Goal: Task Accomplishment & Management: Complete application form

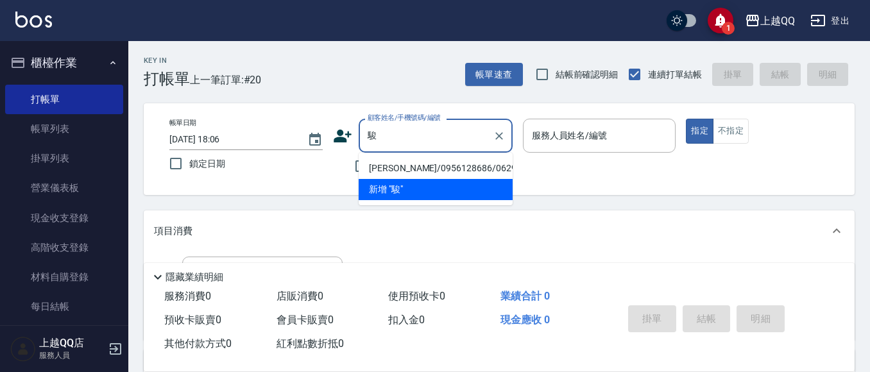
click at [382, 164] on li "[PERSON_NAME]/0956128686/0629" at bounding box center [436, 168] width 154 height 21
type input "[PERSON_NAME]/0956128686/0629"
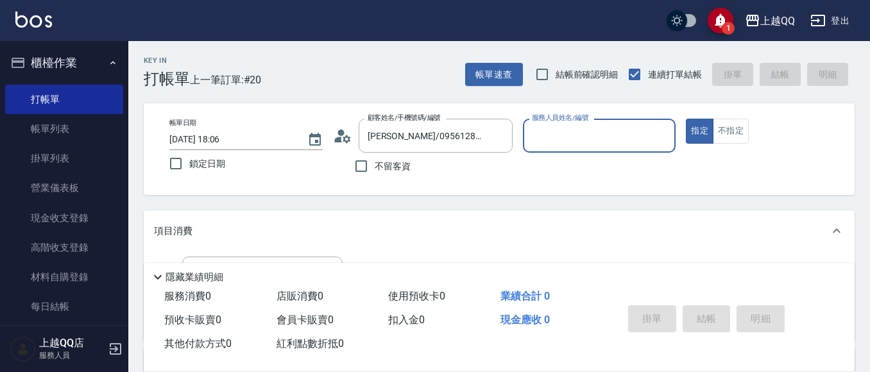
type input "[PERSON_NAME]-8"
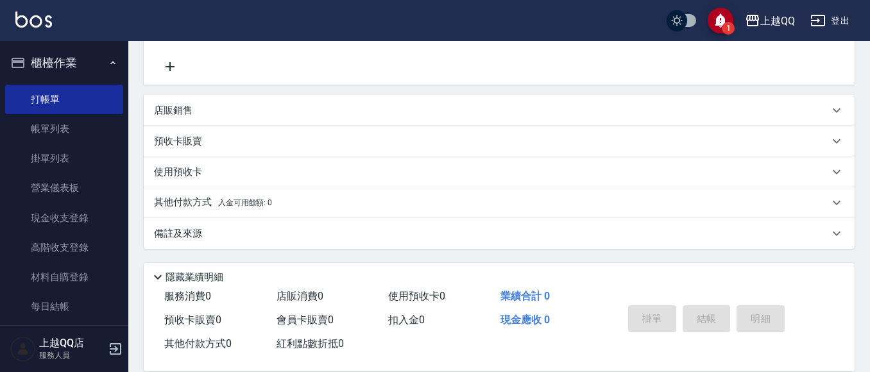
scroll to position [137, 0]
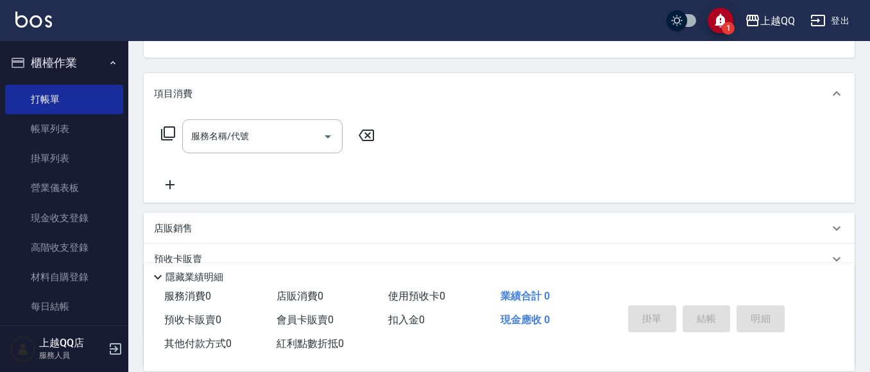
click at [176, 131] on div "服務名稱/代號 服務名稱/代號" at bounding box center [268, 136] width 228 height 34
click at [171, 128] on icon at bounding box center [167, 133] width 15 height 15
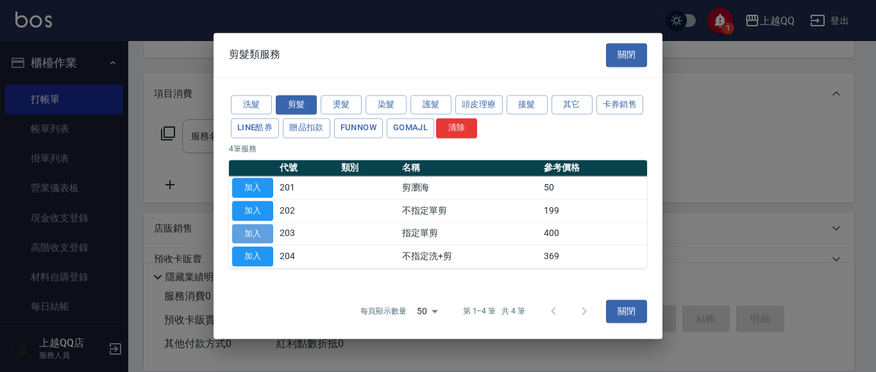
click at [264, 233] on button "加入" at bounding box center [252, 234] width 41 height 20
type input "指定單剪(203)"
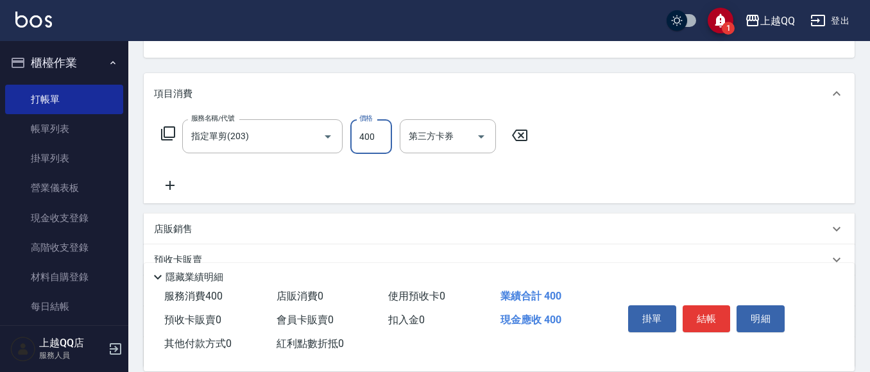
click at [377, 142] on input "400" at bounding box center [371, 136] width 42 height 35
type input "350"
click at [703, 315] on button "結帳" at bounding box center [706, 318] width 48 height 27
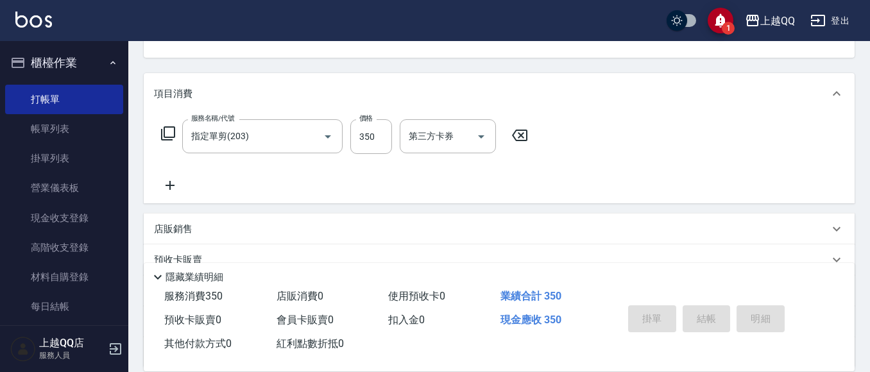
type input "[DATE] 18:52"
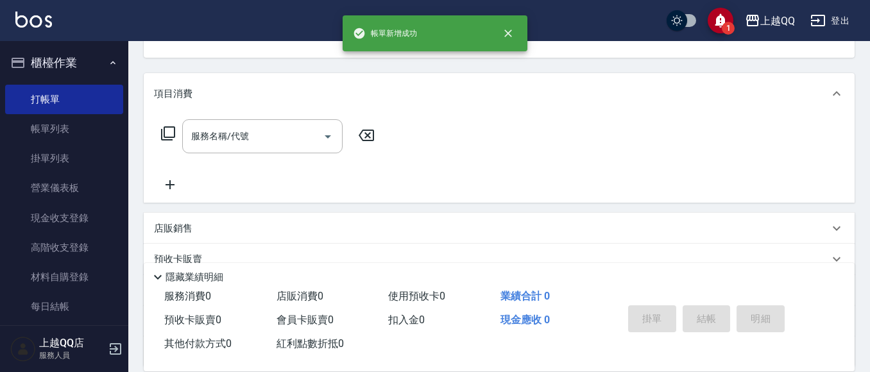
scroll to position [124, 0]
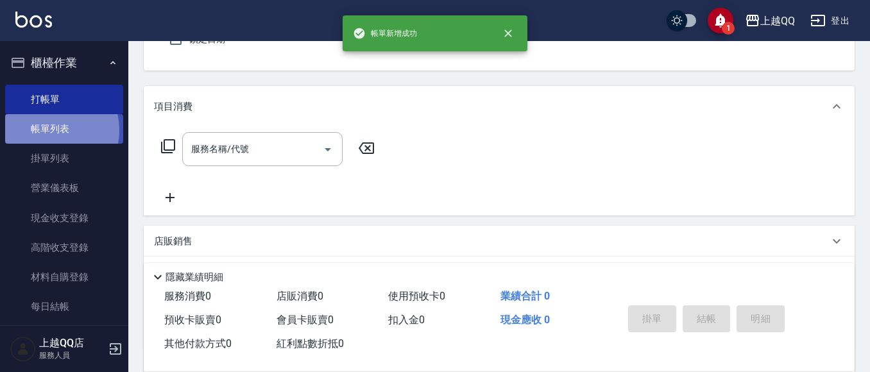
click at [44, 130] on link "帳單列表" at bounding box center [64, 129] width 118 height 30
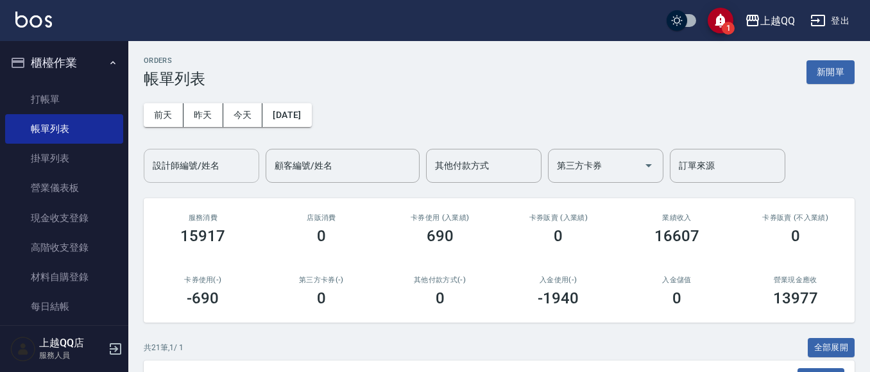
click at [197, 171] on input "設計師編號/姓名" at bounding box center [201, 166] width 104 height 22
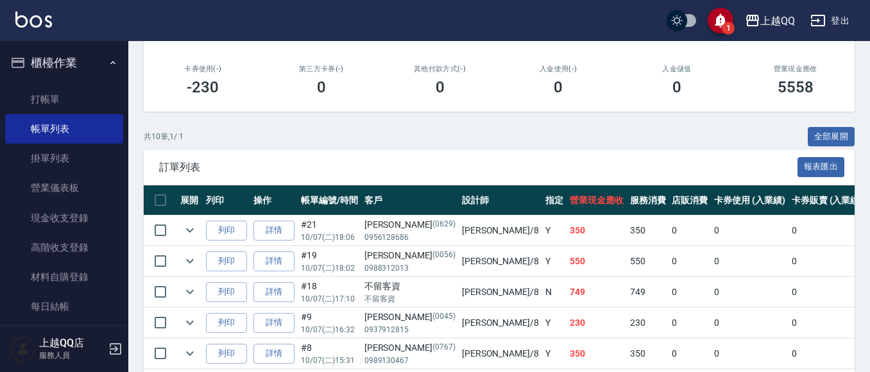
scroll to position [218, 0]
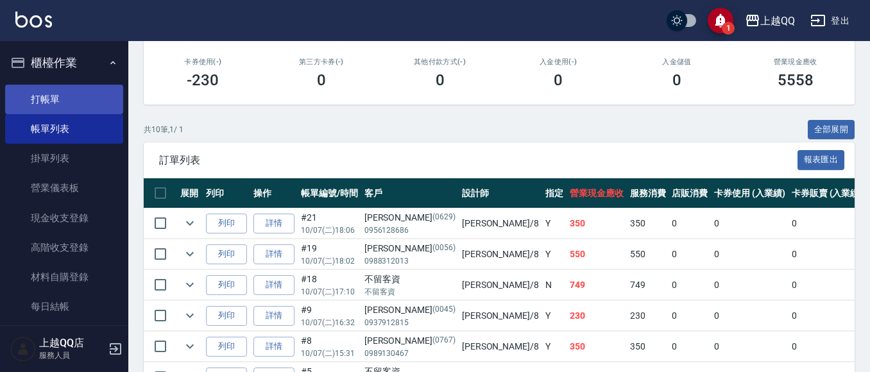
type input "[PERSON_NAME]-8"
click at [42, 90] on link "打帳單" at bounding box center [64, 100] width 118 height 30
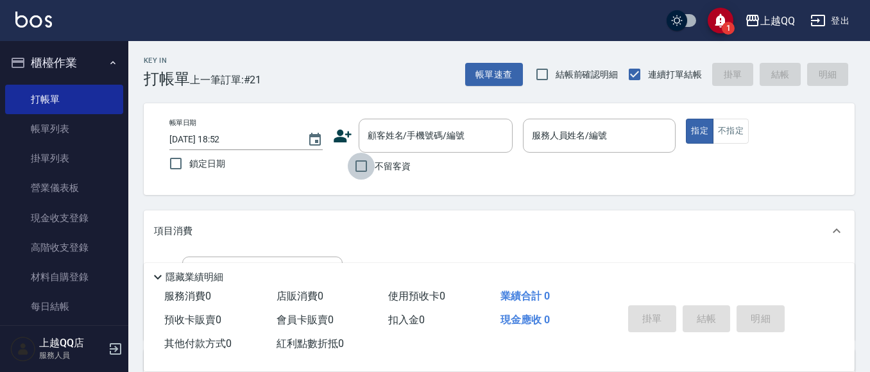
click at [357, 164] on input "不留客資" at bounding box center [361, 166] width 27 height 27
checkbox input "true"
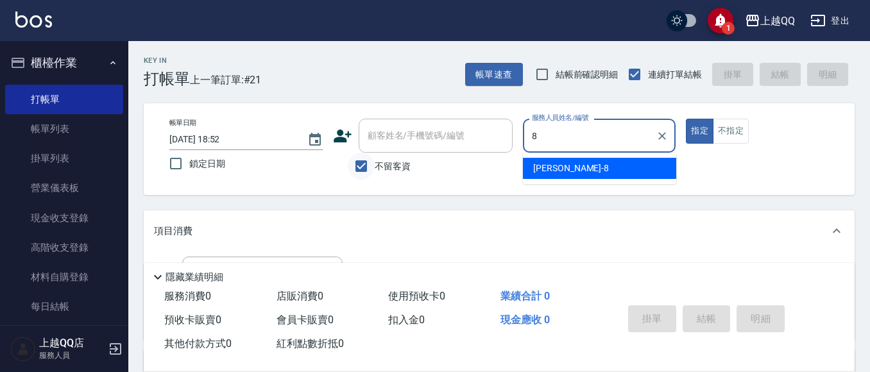
type input "[PERSON_NAME]-8"
type button "true"
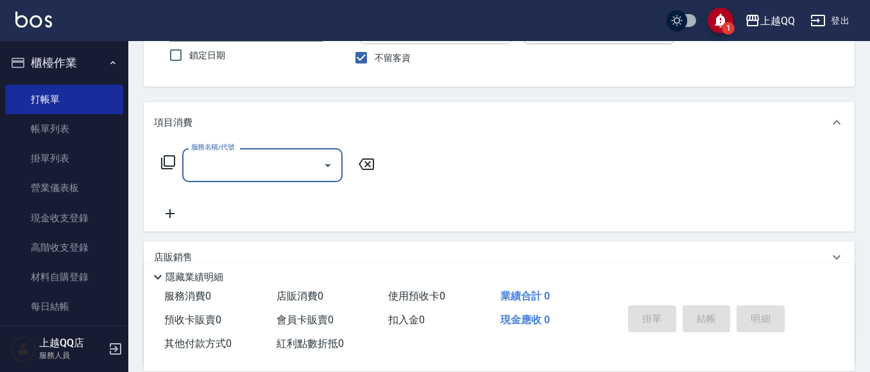
scroll to position [106, 0]
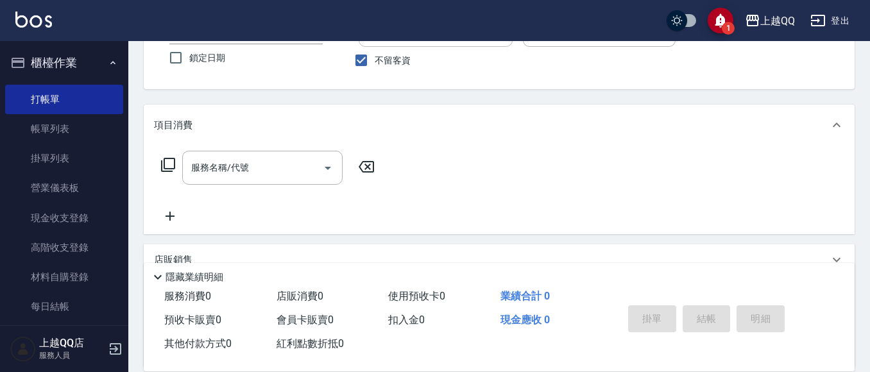
click at [162, 156] on div "服務名稱/代號 服務名稱/代號" at bounding box center [268, 168] width 228 height 34
click at [167, 161] on icon at bounding box center [167, 164] width 15 height 15
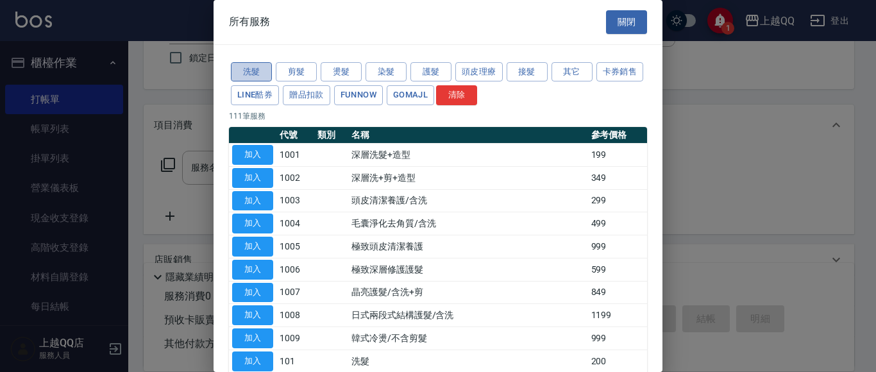
click at [260, 71] on button "洗髮" at bounding box center [251, 72] width 41 height 20
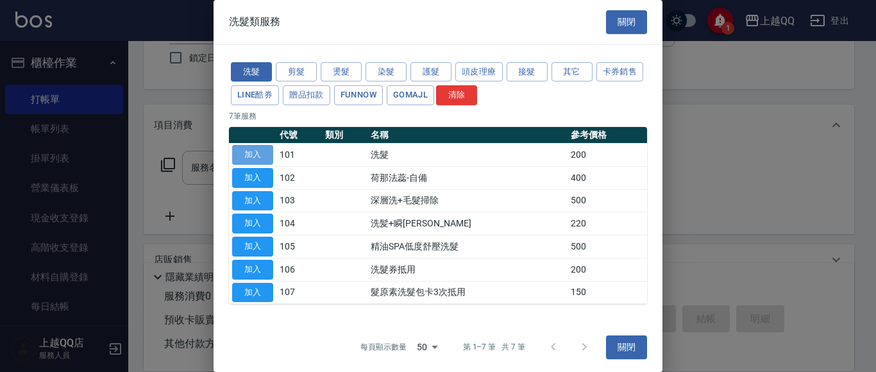
click at [269, 147] on button "加入" at bounding box center [252, 155] width 41 height 20
type input "洗髮(101)"
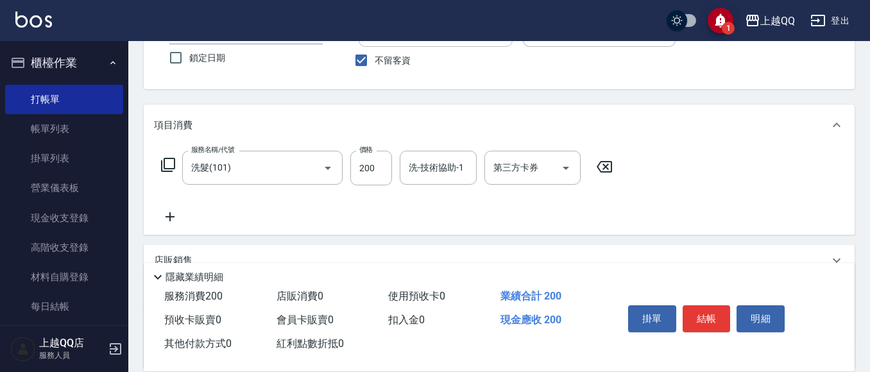
click at [173, 162] on icon at bounding box center [167, 164] width 15 height 15
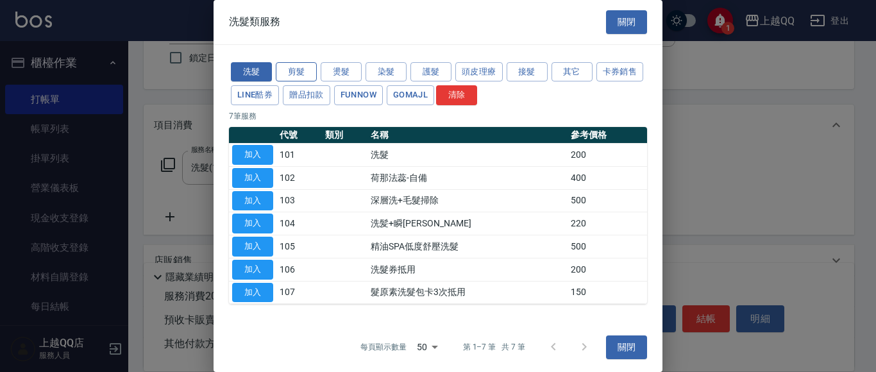
click at [307, 72] on button "剪髮" at bounding box center [296, 72] width 41 height 20
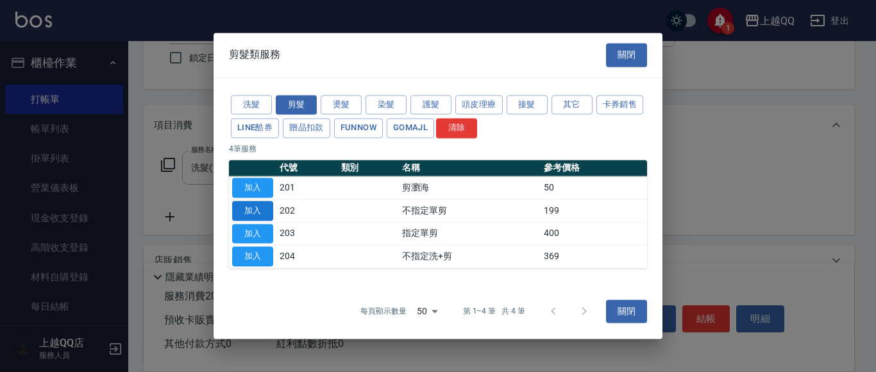
click at [245, 213] on button "加入" at bounding box center [252, 211] width 41 height 20
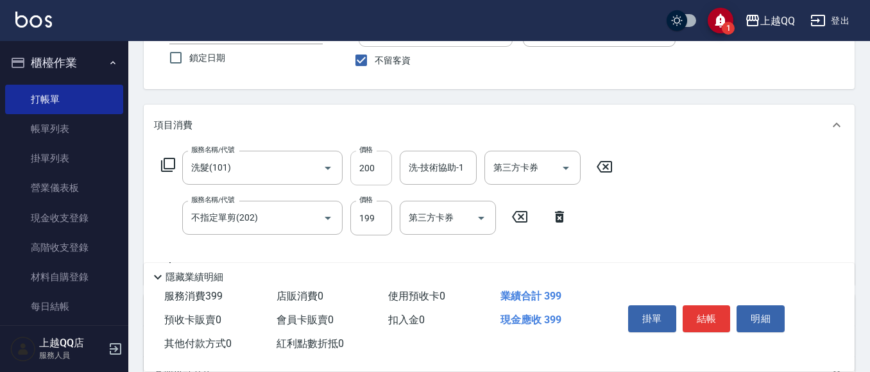
click at [375, 167] on input "200" at bounding box center [371, 168] width 42 height 35
type input "230"
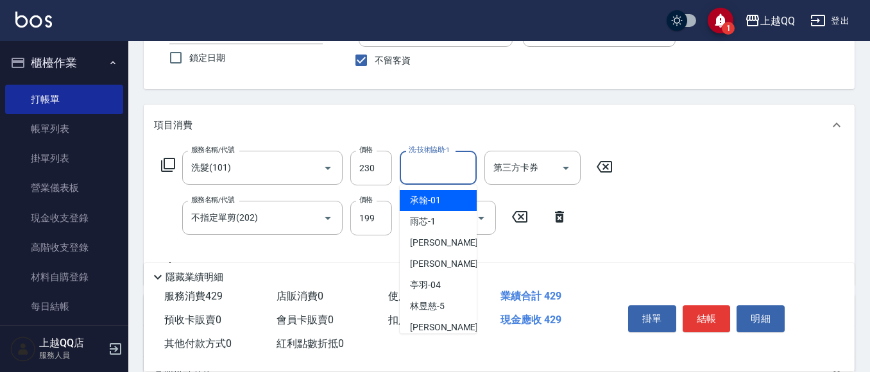
click at [411, 171] on input "洗-技術協助-1" at bounding box center [437, 168] width 65 height 22
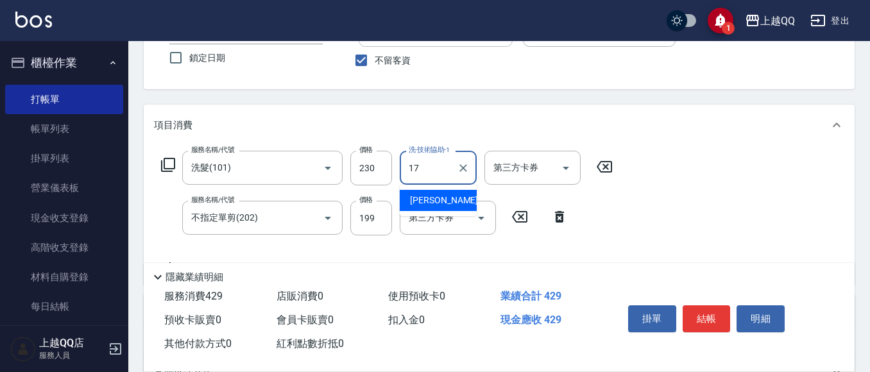
click at [460, 194] on div "心佑 -17" at bounding box center [438, 200] width 77 height 21
type input "心佑-17"
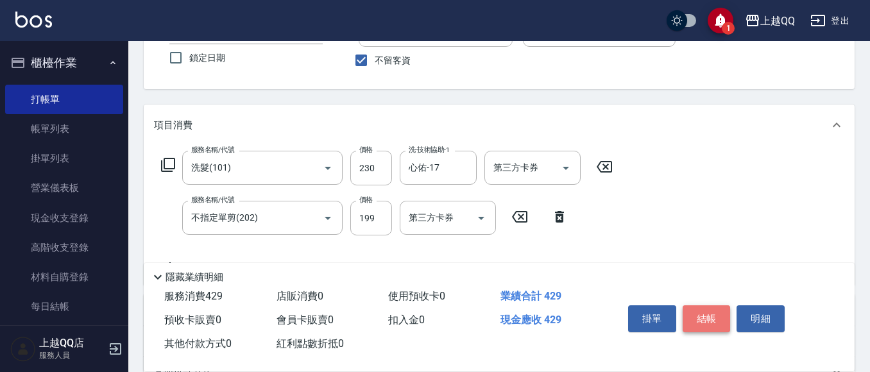
click at [711, 316] on button "結帳" at bounding box center [706, 318] width 48 height 27
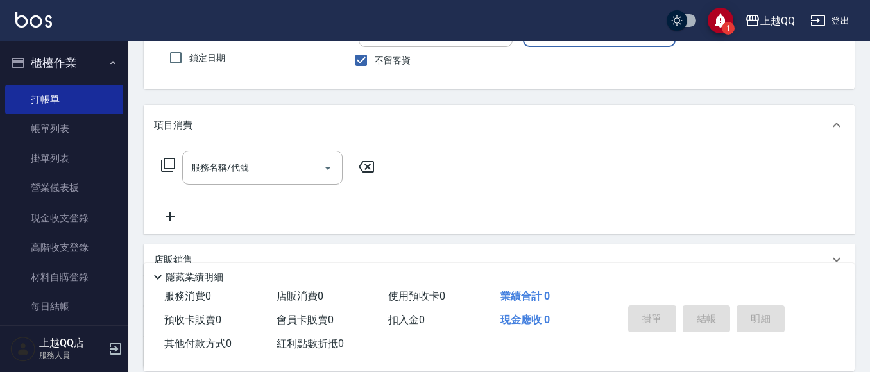
scroll to position [42, 0]
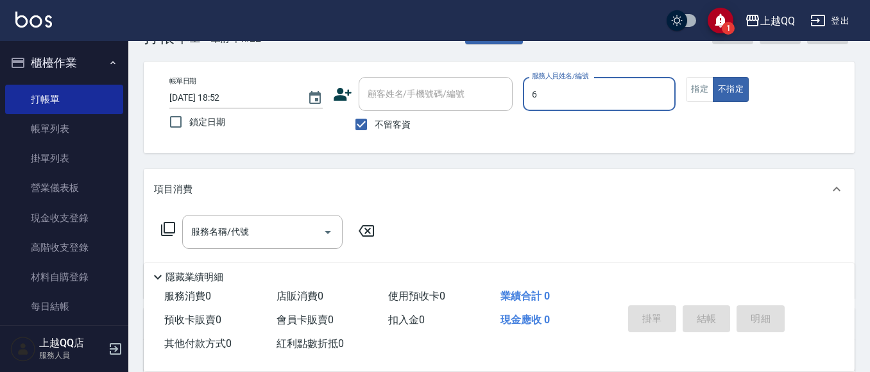
type input "6"
type button "false"
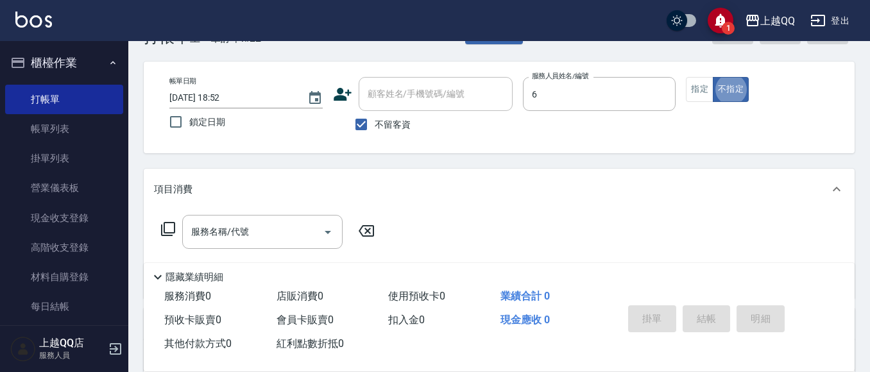
type input "欣樺-6"
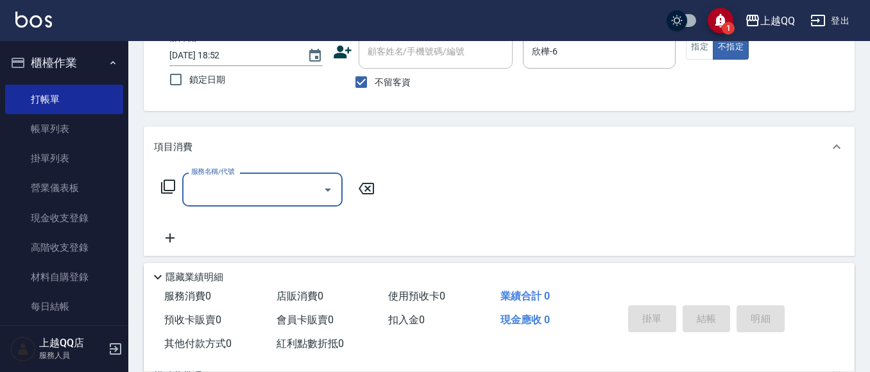
scroll to position [106, 0]
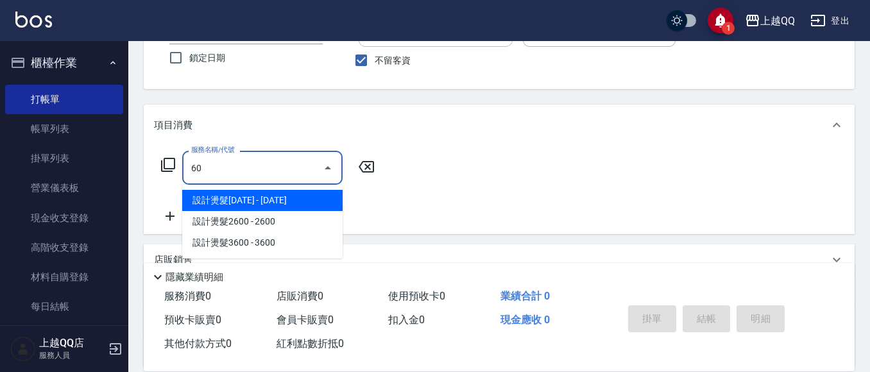
type input "6"
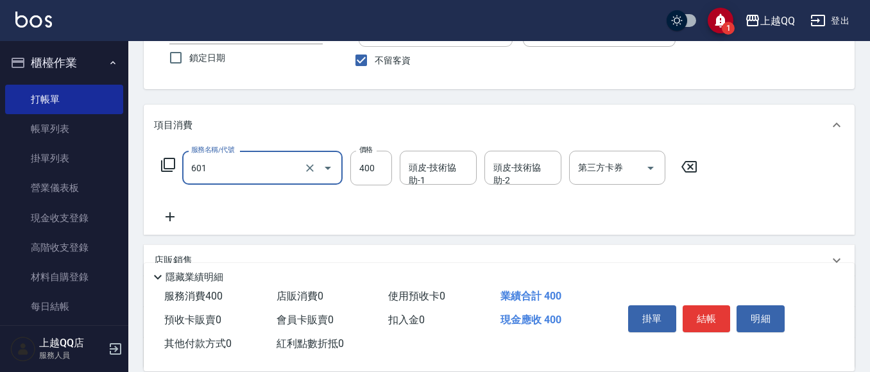
type input "髮原素活養健康洗(601)"
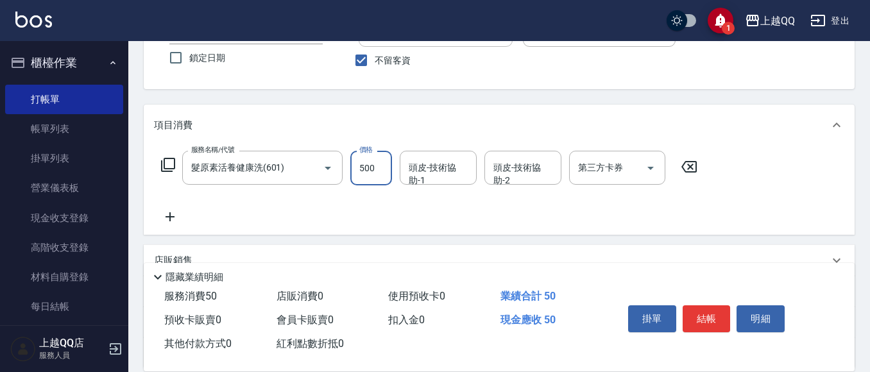
type input "500"
type input "2"
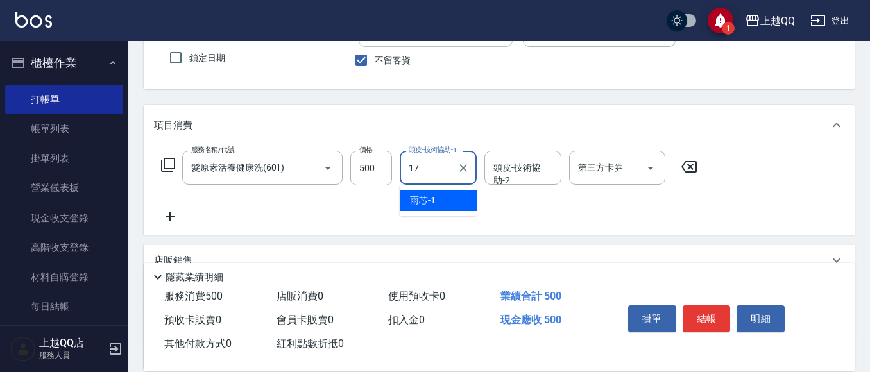
type input "心佑-17"
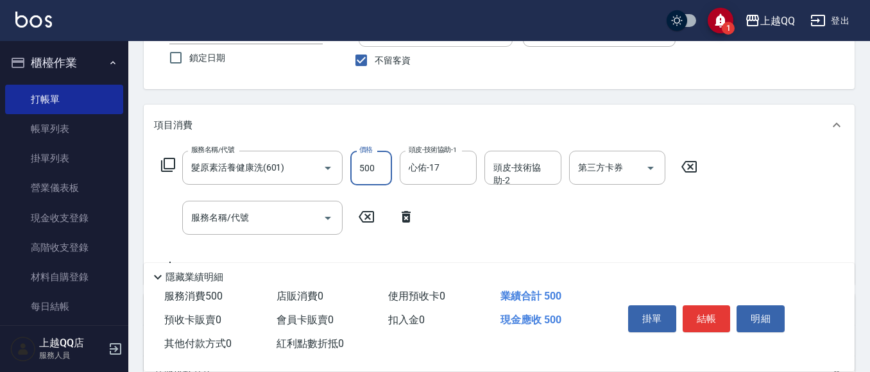
click at [369, 165] on input "500" at bounding box center [371, 168] width 42 height 35
type input "650"
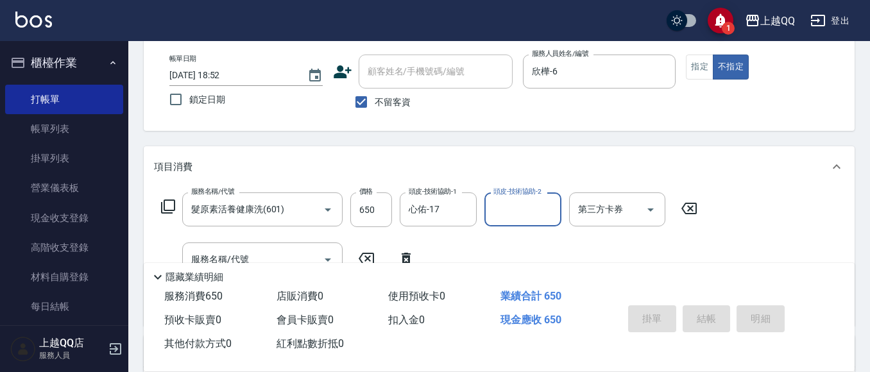
scroll to position [42, 0]
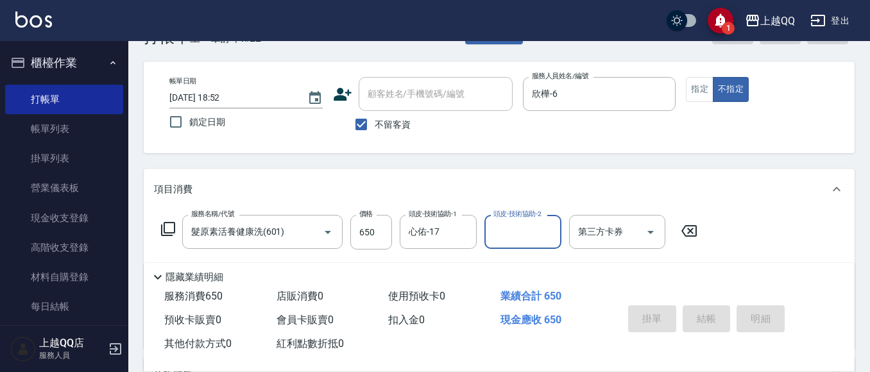
type input "[DATE] 19:06"
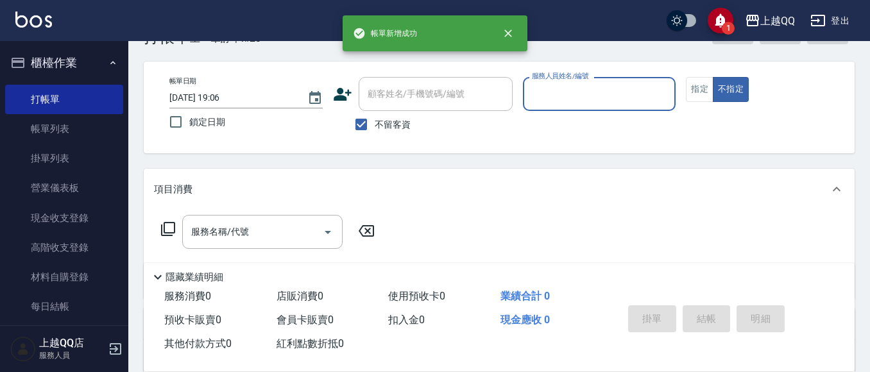
drag, startPoint x: 384, startPoint y: 137, endPoint x: 387, endPoint y: 94, distance: 42.4
click at [385, 130] on label "不留客資" at bounding box center [379, 124] width 63 height 27
click at [375, 130] on input "不留客資" at bounding box center [361, 124] width 27 height 27
checkbox input "false"
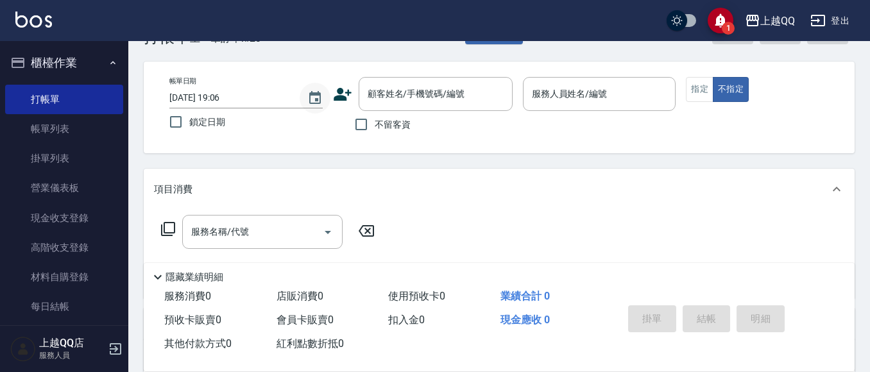
drag, startPoint x: 315, startPoint y: 85, endPoint x: 321, endPoint y: 88, distance: 7.2
click at [321, 88] on button "Choose date, selected date is 2025-10-07" at bounding box center [315, 98] width 31 height 31
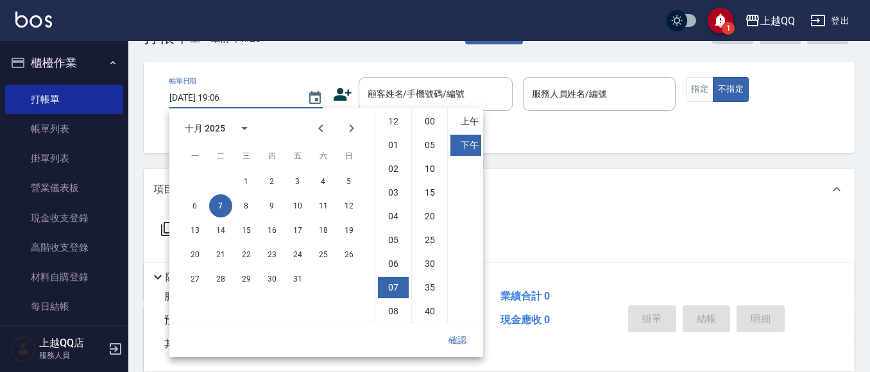
scroll to position [72, 0]
click at [390, 94] on div "顧客姓名/手機號碼/編號 顧客姓名/手機號碼/編號" at bounding box center [436, 94] width 154 height 34
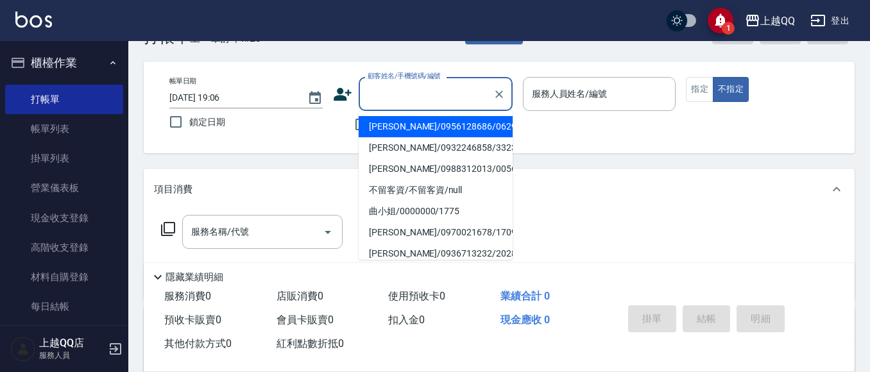
click at [388, 93] on input "顧客姓名/手機號碼/編號" at bounding box center [425, 94] width 123 height 22
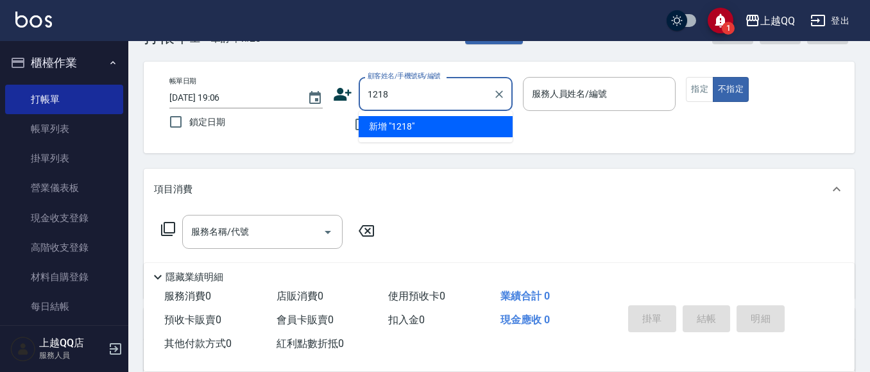
type input "1218"
click at [713, 77] on button "不指定" at bounding box center [731, 89] width 36 height 25
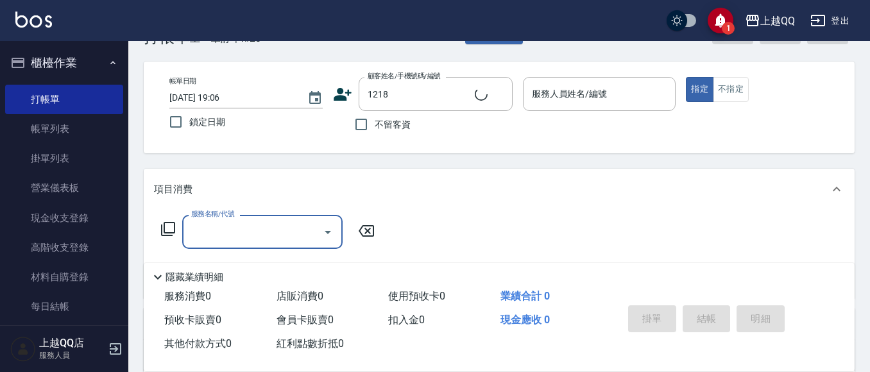
type input "1"
type input "[PERSON_NAME]/0926969952/1218"
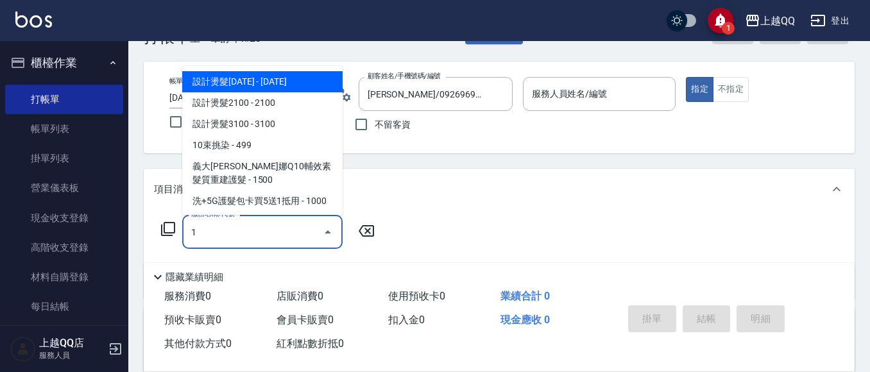
type input "欣樺-6"
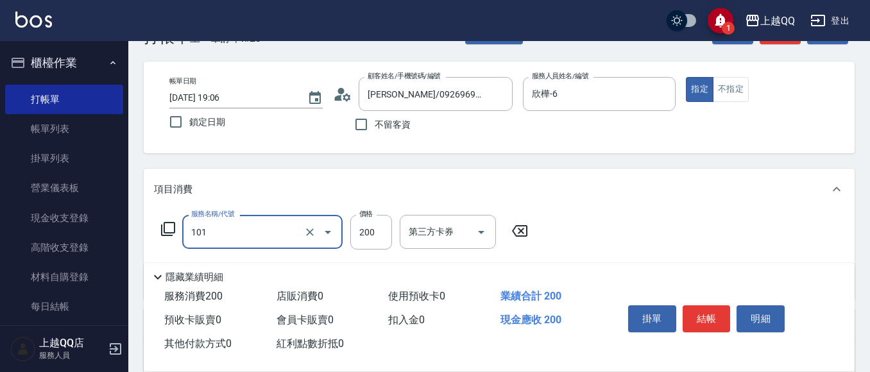
type input "洗髮(101)"
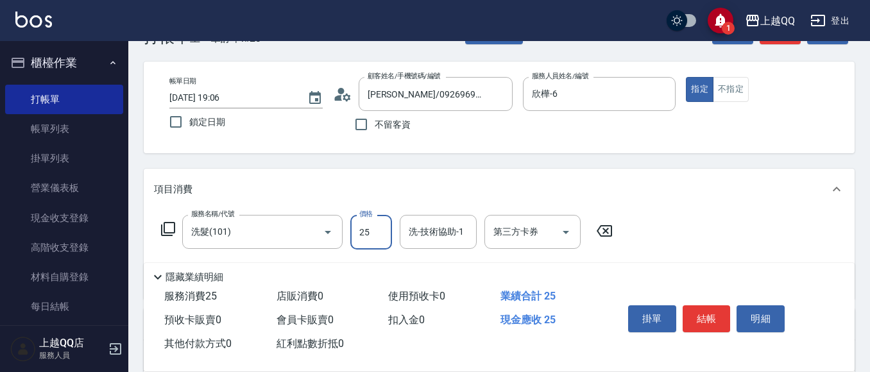
type input "250"
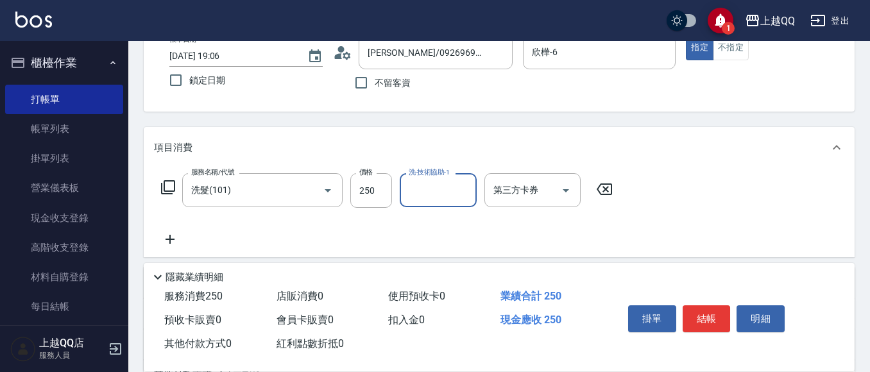
scroll to position [106, 0]
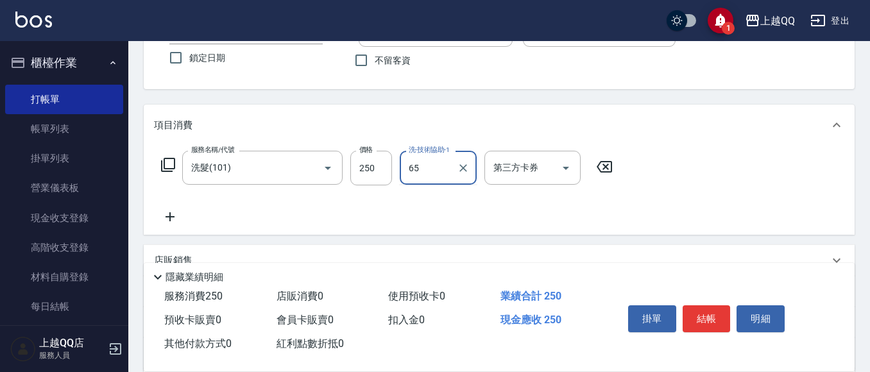
type input "6"
type input "[PERSON_NAME]5"
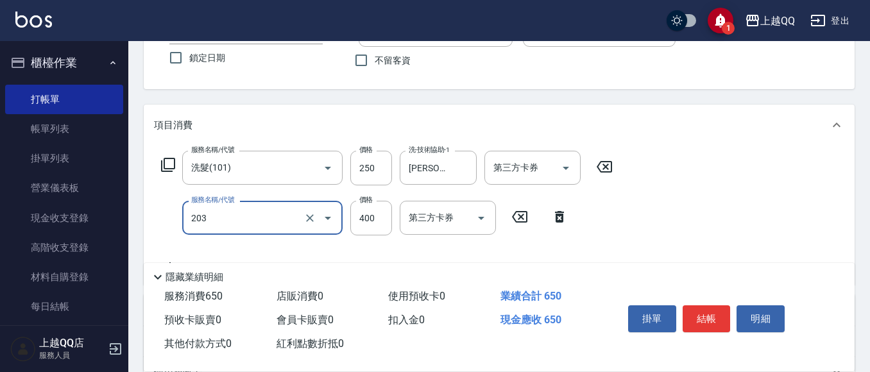
type input "指定單剪(203)"
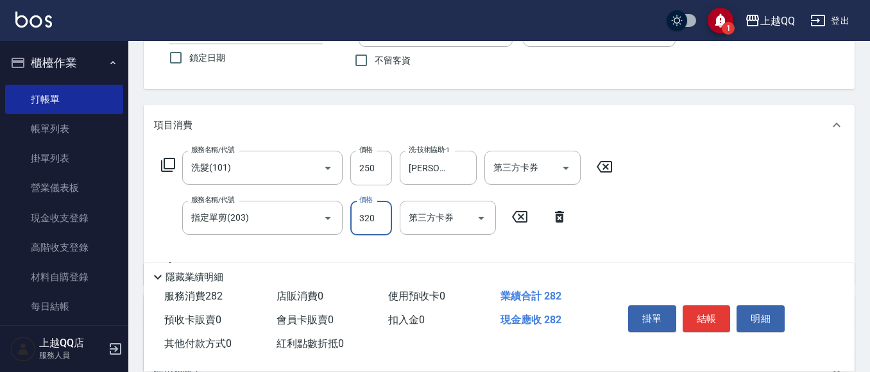
type input "320"
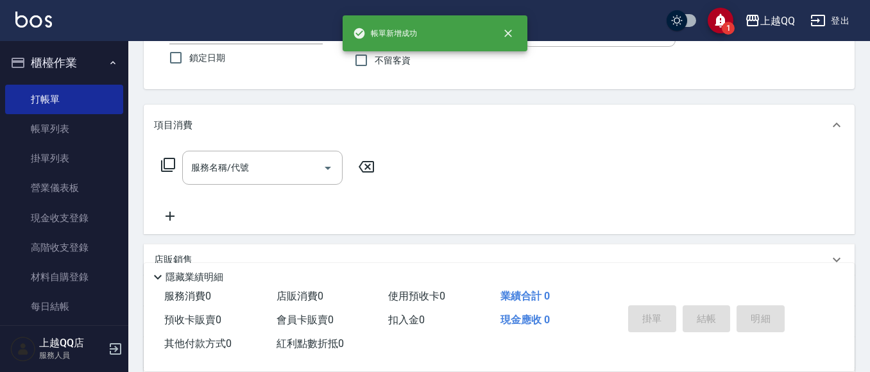
scroll to position [42, 0]
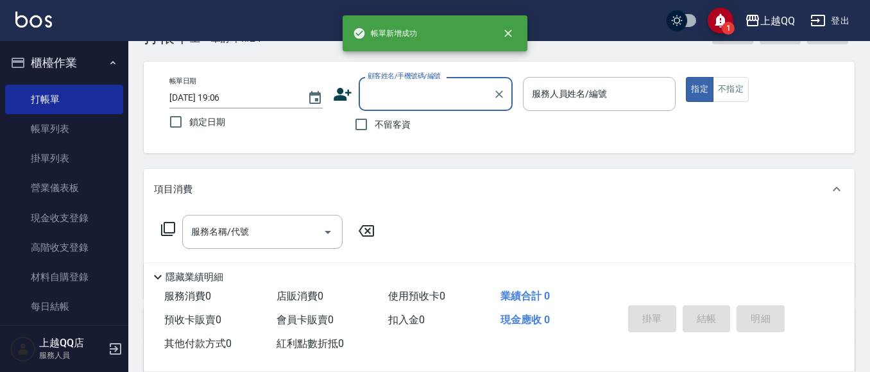
click at [383, 138] on label "不留客資" at bounding box center [379, 124] width 63 height 27
click at [375, 138] on input "不留客資" at bounding box center [361, 124] width 27 height 27
checkbox input "true"
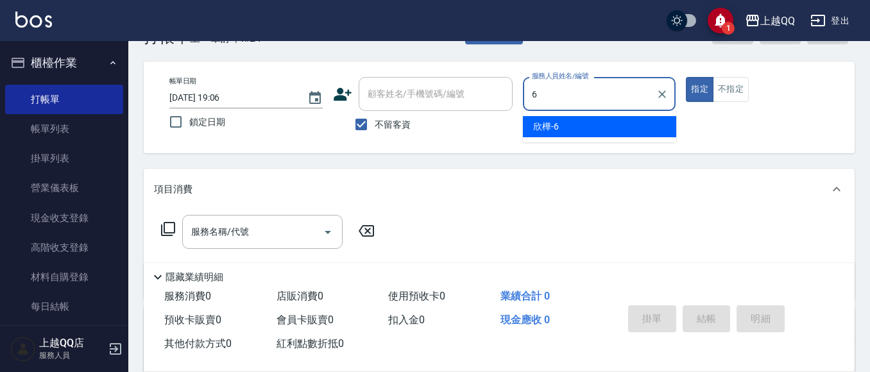
type input "欣樺-6"
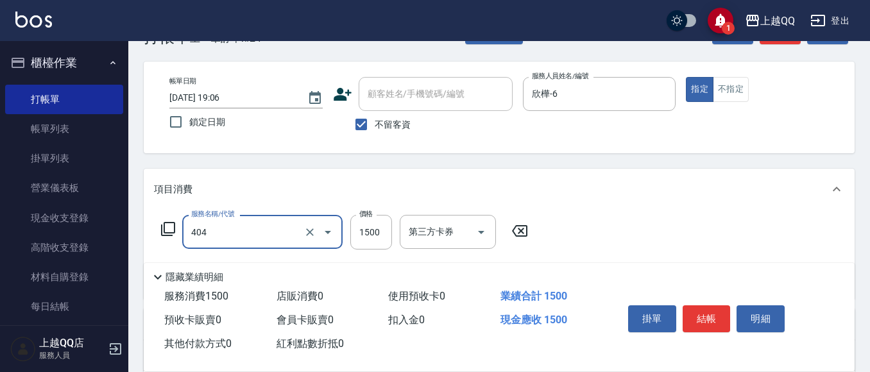
type input "設計染髮(404)"
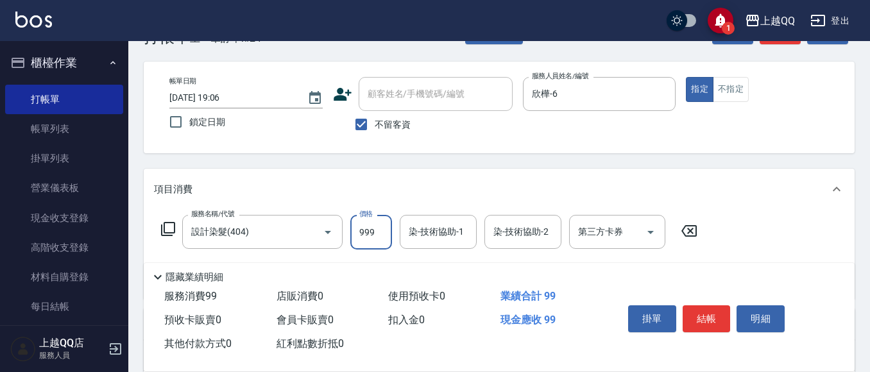
type input "999"
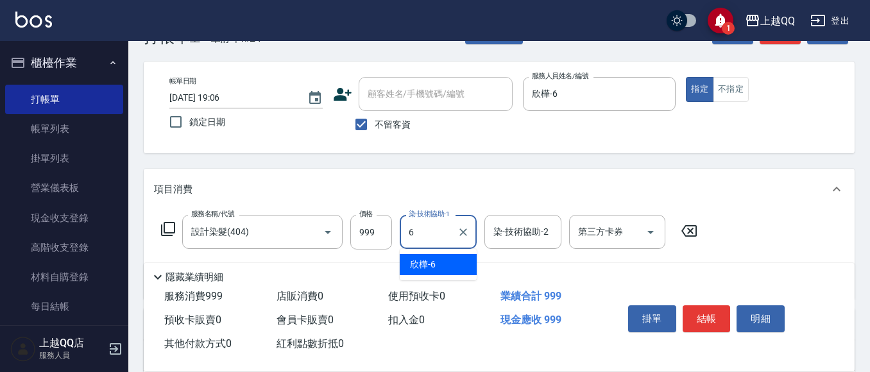
type input "欣樺-6"
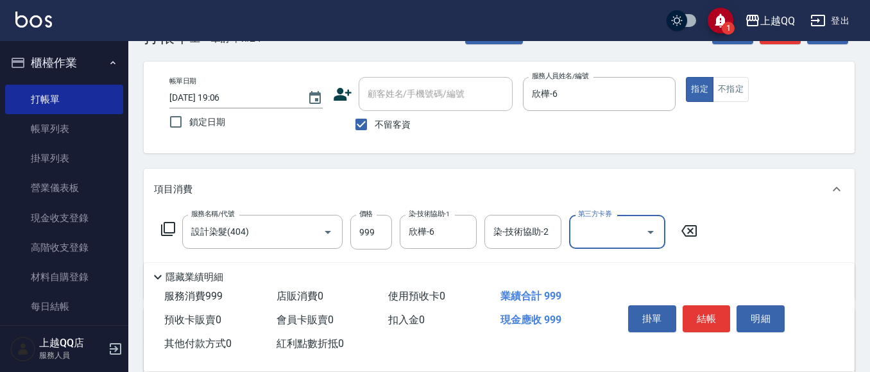
scroll to position [106, 0]
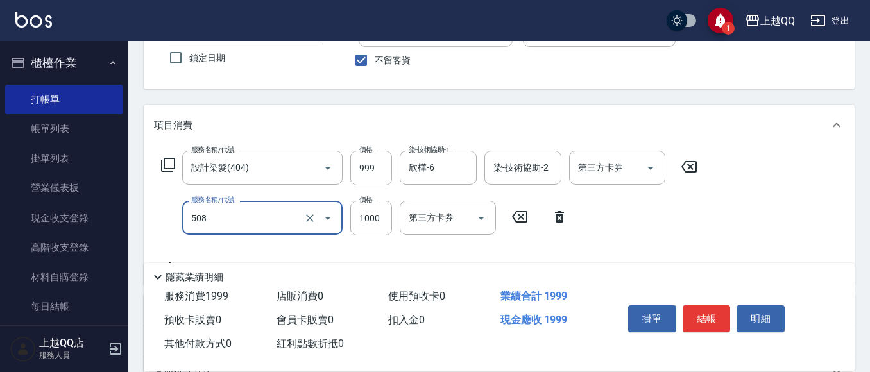
type input "PH.5髪療重建護髮(508)"
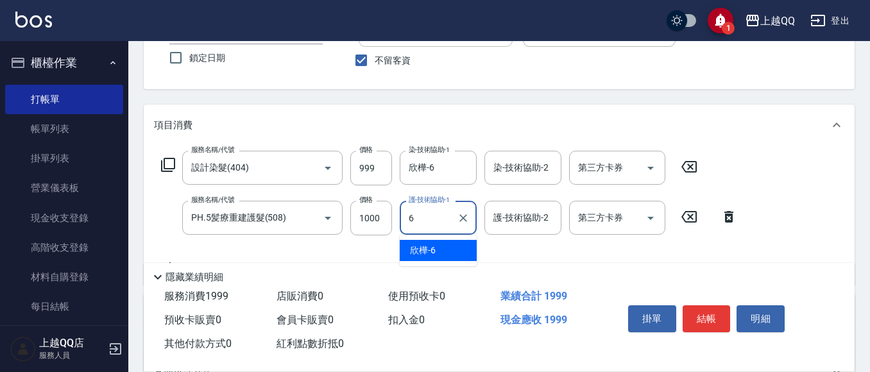
type input "欣樺-6"
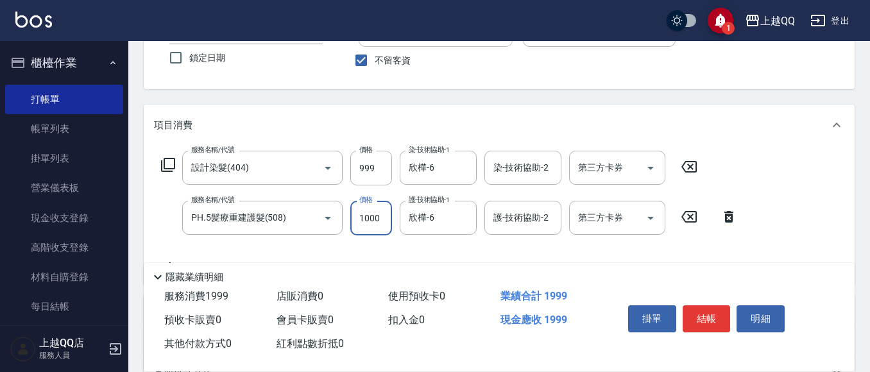
click at [371, 211] on input "1000" at bounding box center [371, 218] width 42 height 35
type input "500"
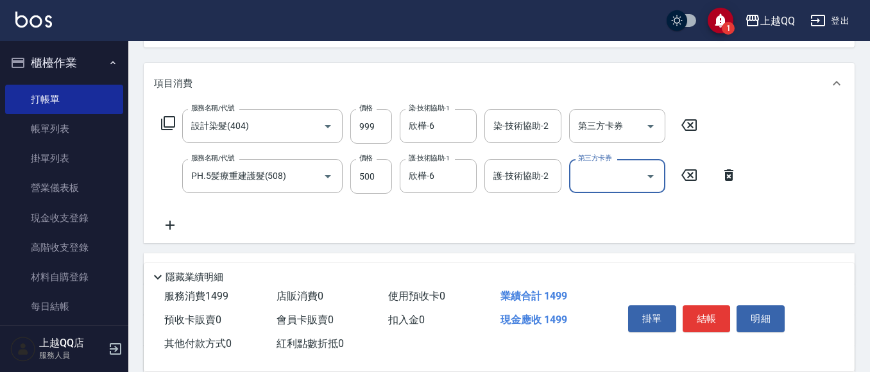
scroll to position [234, 0]
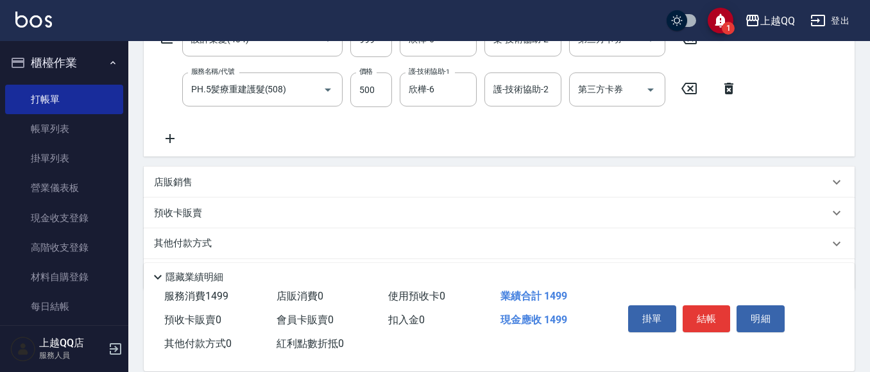
click at [196, 173] on div "店販銷售" at bounding box center [499, 182] width 711 height 31
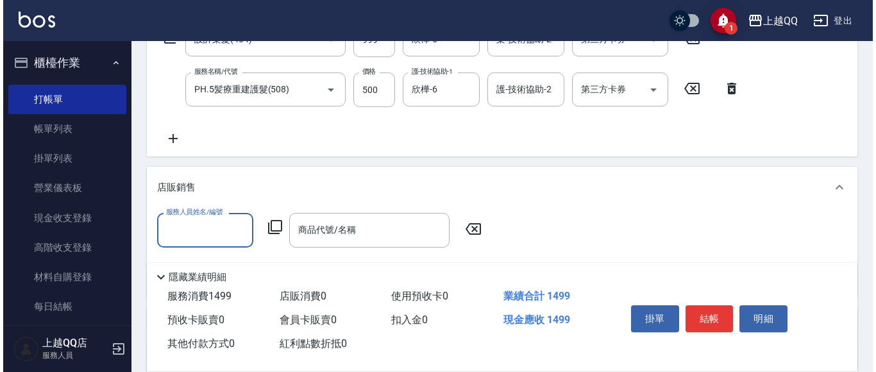
scroll to position [0, 0]
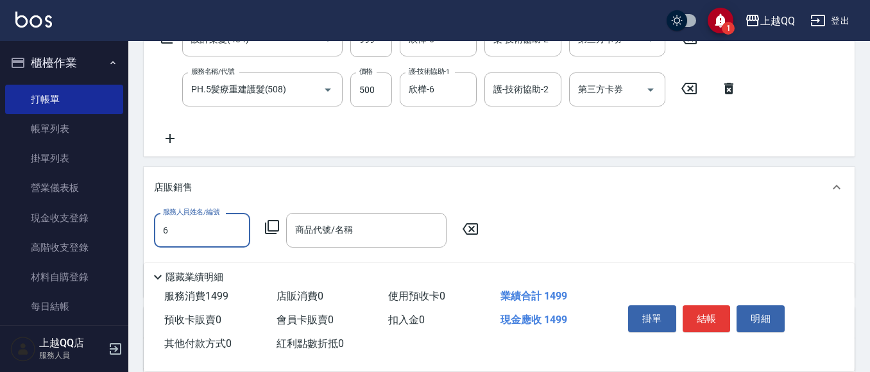
type input "欣樺-6"
click at [277, 225] on icon at bounding box center [271, 226] width 15 height 15
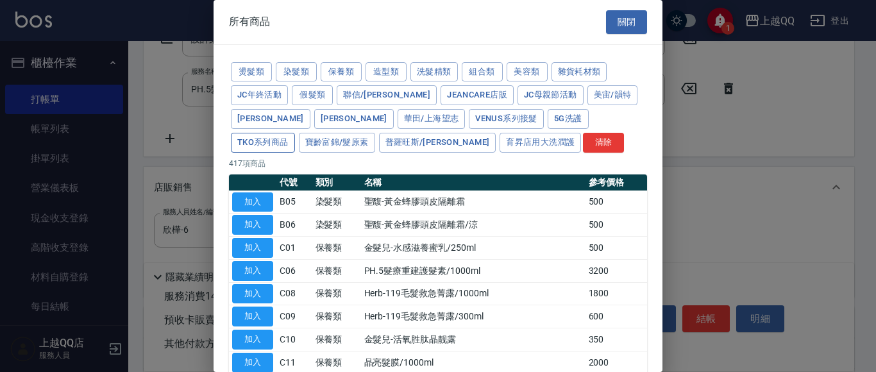
click at [295, 133] on button "TKO系列商品" at bounding box center [263, 143] width 64 height 20
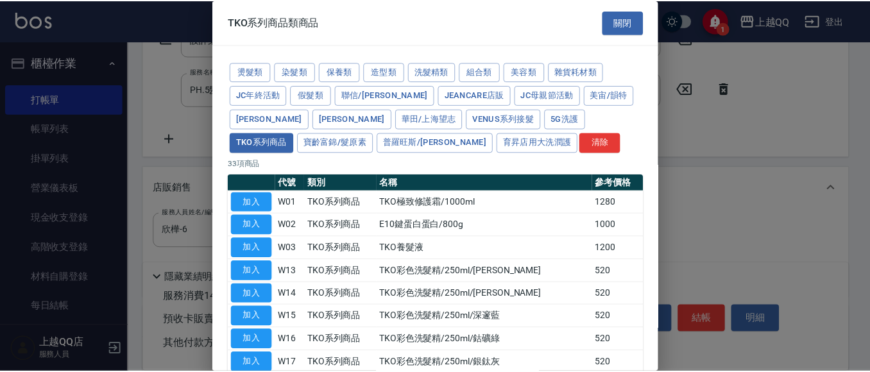
scroll to position [64, 0]
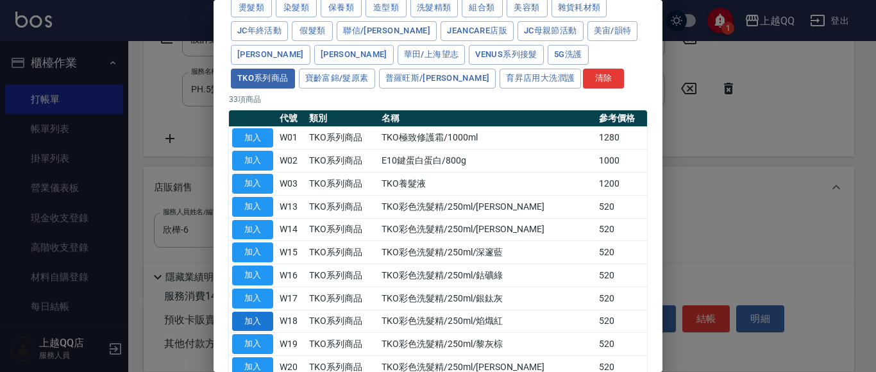
click at [253, 326] on button "加入" at bounding box center [252, 322] width 41 height 20
type input "TKO彩色洗髮精/250ml/焰熾紅"
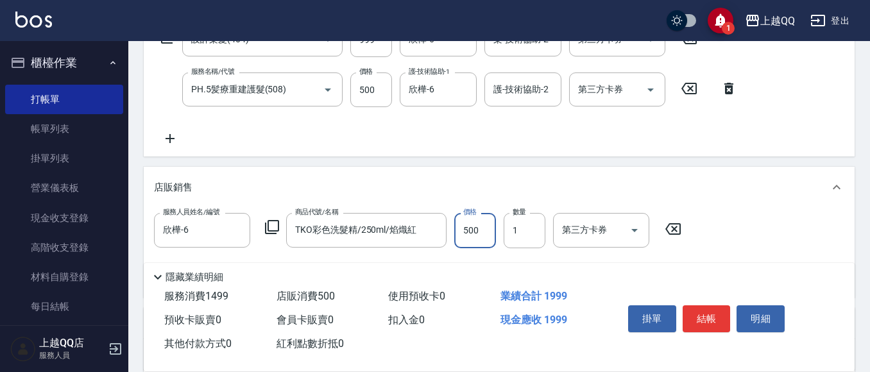
type input "500"
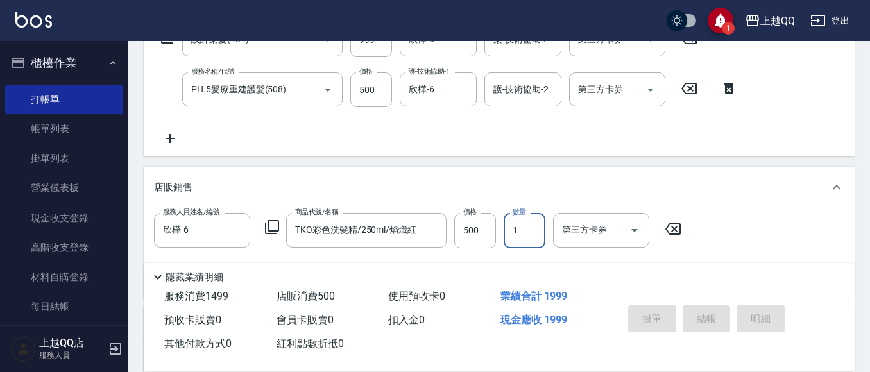
type input "[DATE] 19:07"
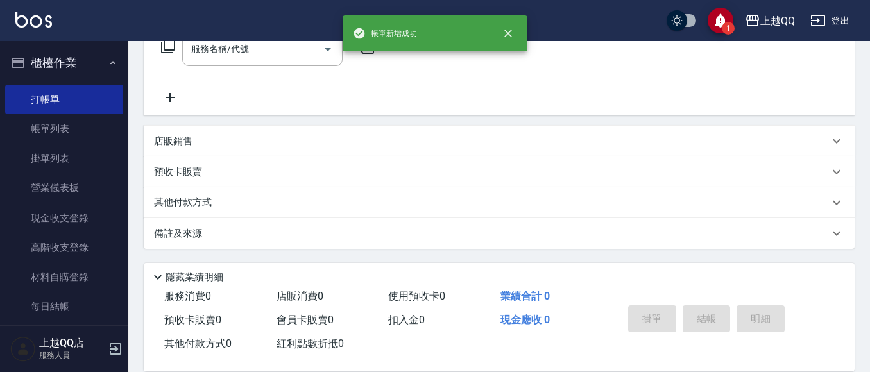
scroll to position [0, 0]
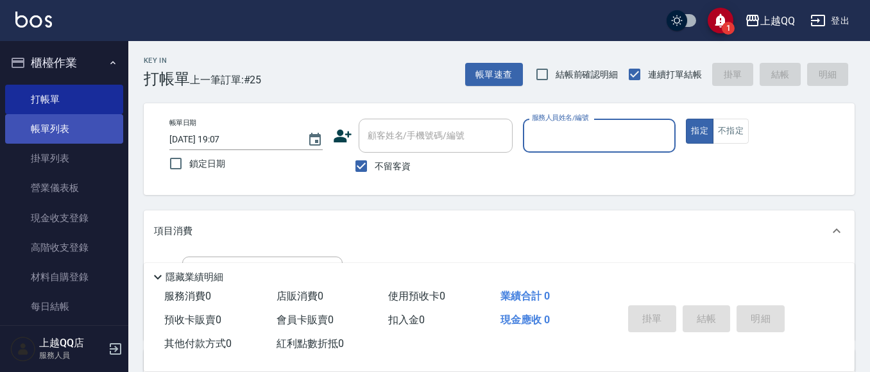
click at [42, 125] on link "帳單列表" at bounding box center [64, 129] width 118 height 30
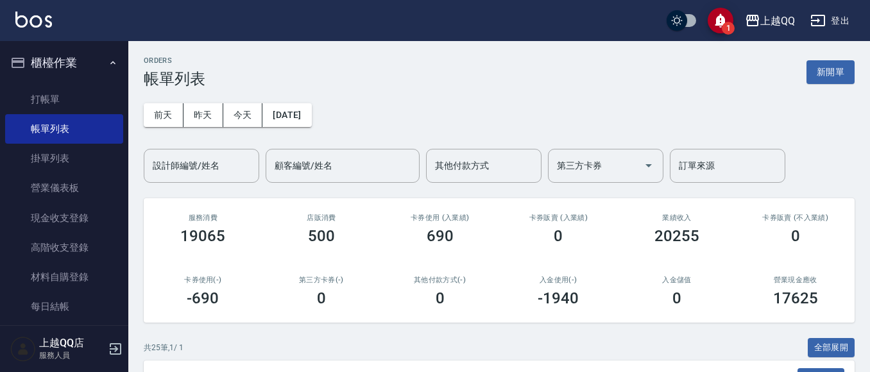
drag, startPoint x: 207, startPoint y: 178, endPoint x: 207, endPoint y: 46, distance: 132.1
click at [207, 169] on div "設計師編號/姓名" at bounding box center [201, 166] width 115 height 34
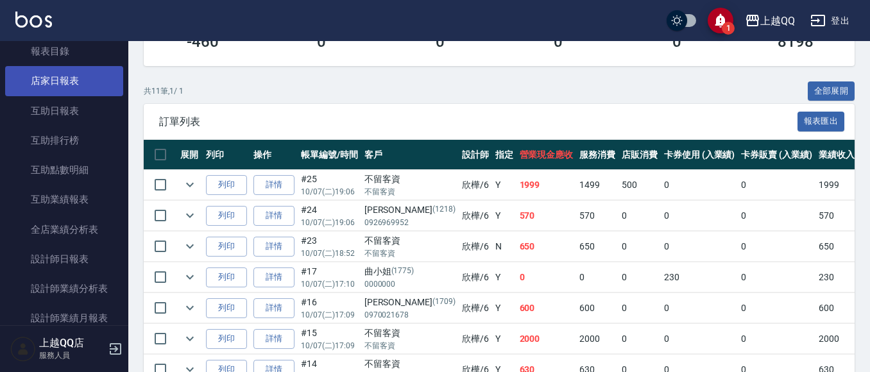
scroll to position [449, 0]
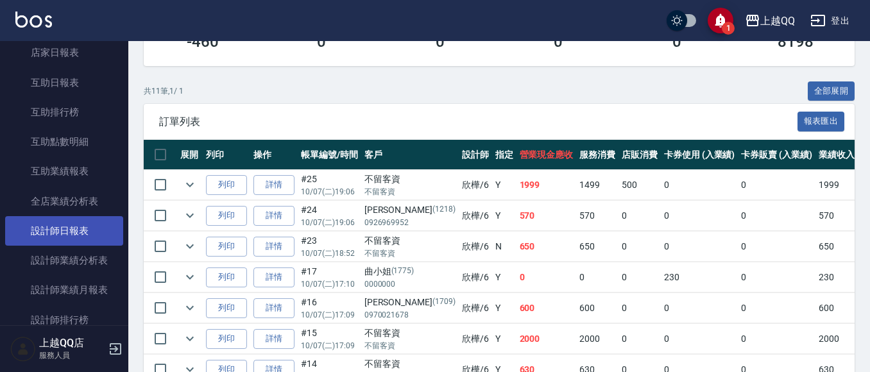
type input "欣樺-6"
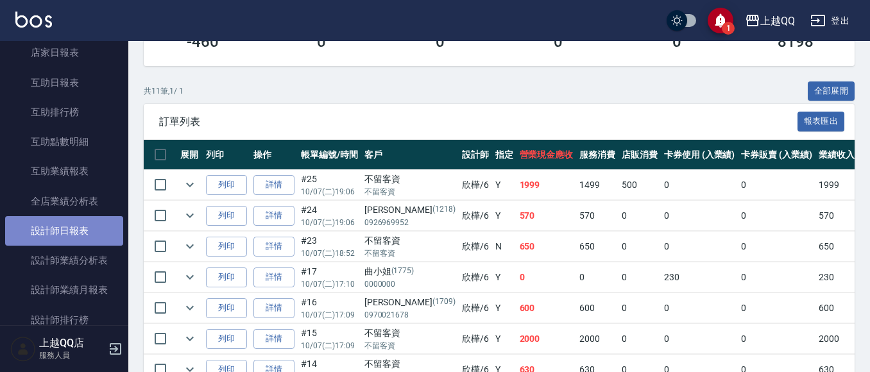
click at [92, 226] on link "設計師日報表" at bounding box center [64, 231] width 118 height 30
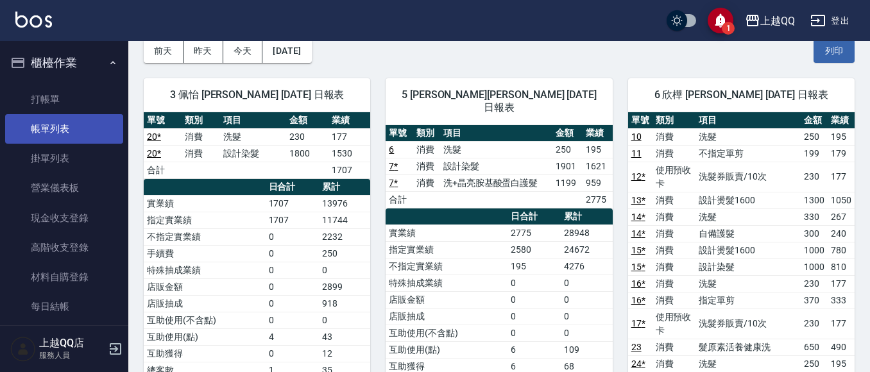
click at [65, 131] on link "帳單列表" at bounding box center [64, 129] width 118 height 30
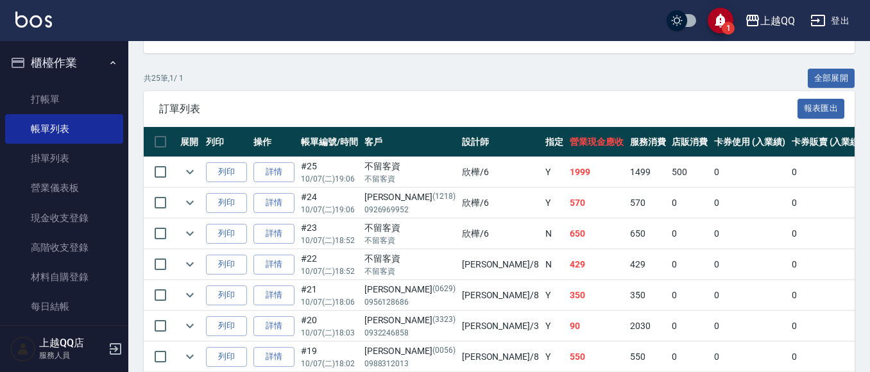
scroll to position [385, 0]
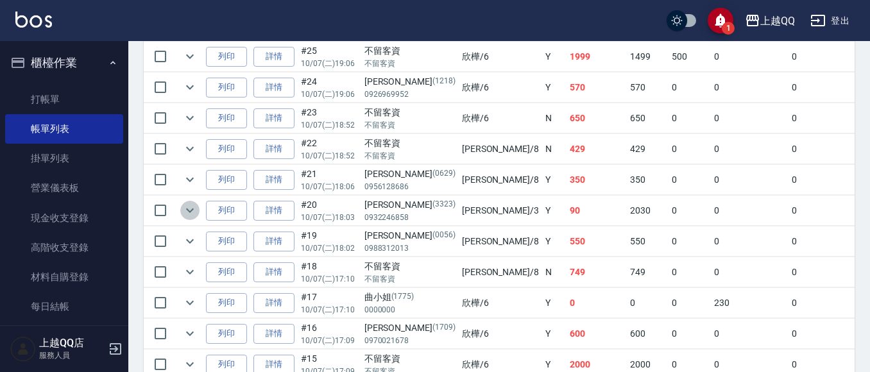
click at [187, 212] on icon "expand row" at bounding box center [189, 210] width 15 height 15
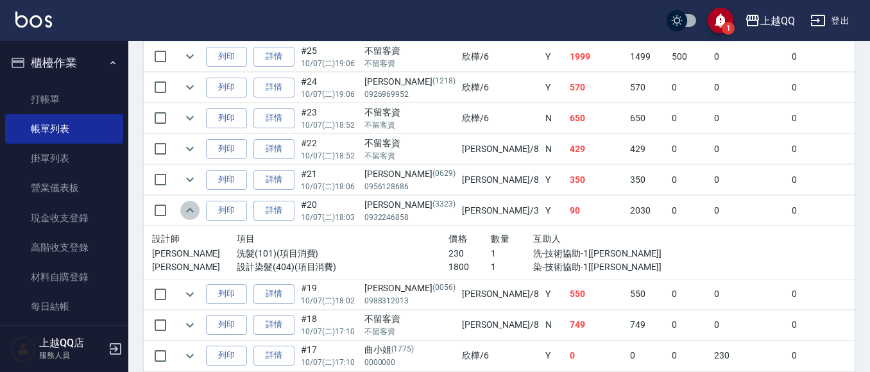
click at [187, 212] on icon "expand row" at bounding box center [189, 210] width 15 height 15
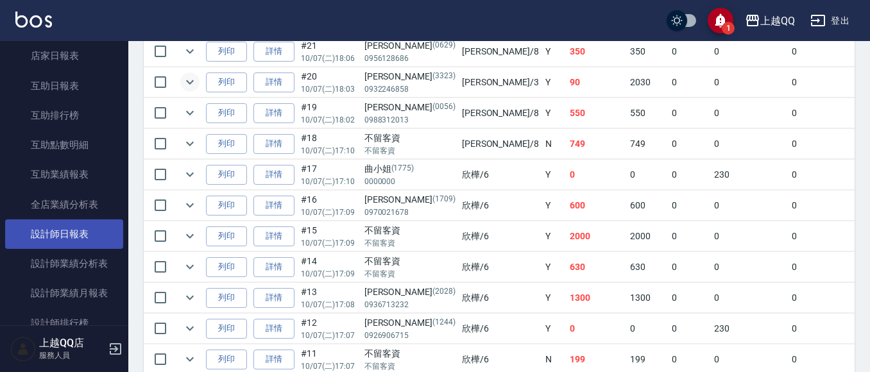
scroll to position [449, 0]
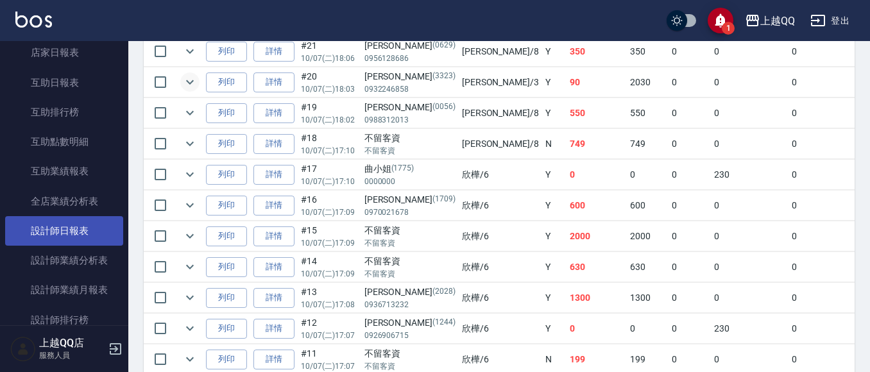
click at [59, 222] on link "設計師日報表" at bounding box center [64, 231] width 118 height 30
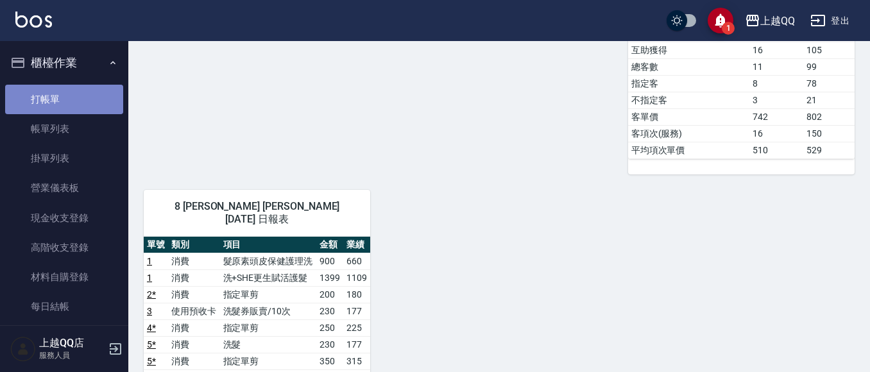
click at [72, 101] on link "打帳單" at bounding box center [64, 100] width 118 height 30
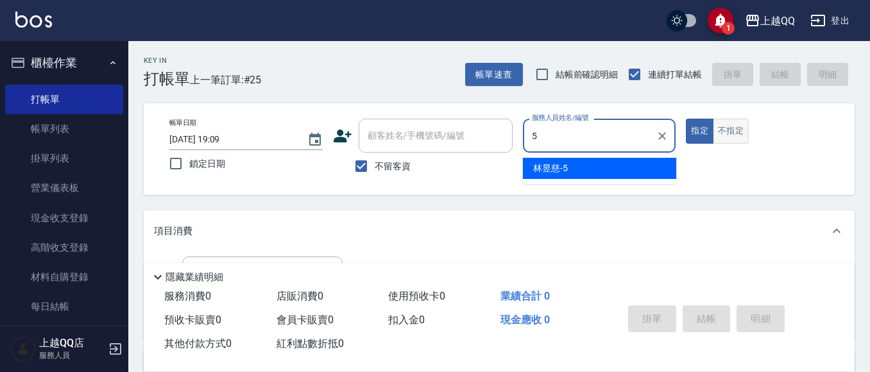
type input "5"
click at [736, 129] on button "不指定" at bounding box center [731, 131] width 36 height 25
type input "[PERSON_NAME]5"
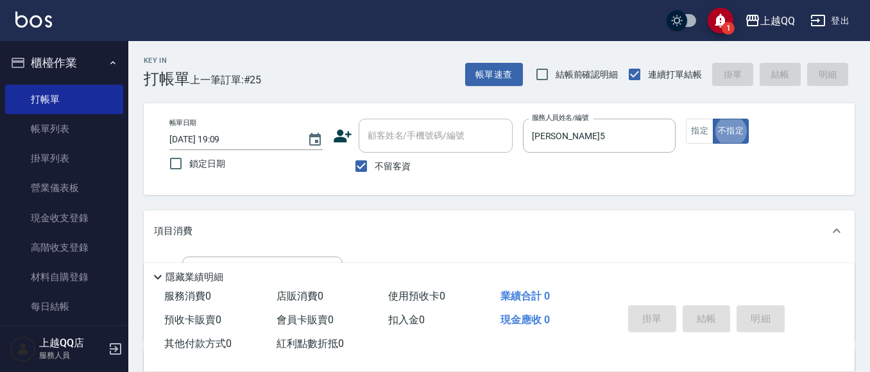
type button "false"
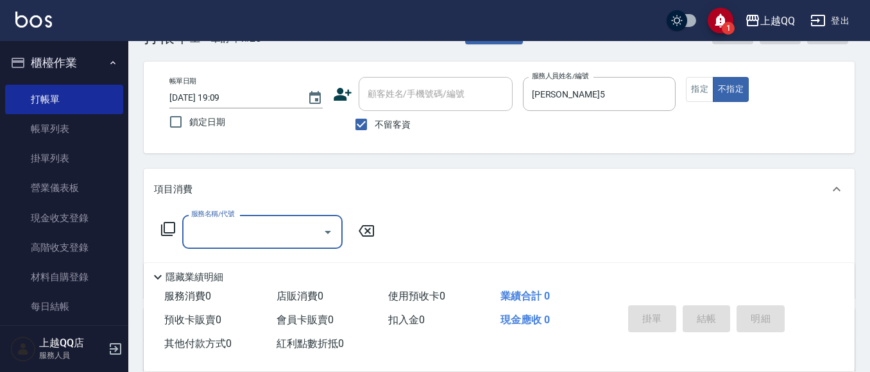
scroll to position [64, 0]
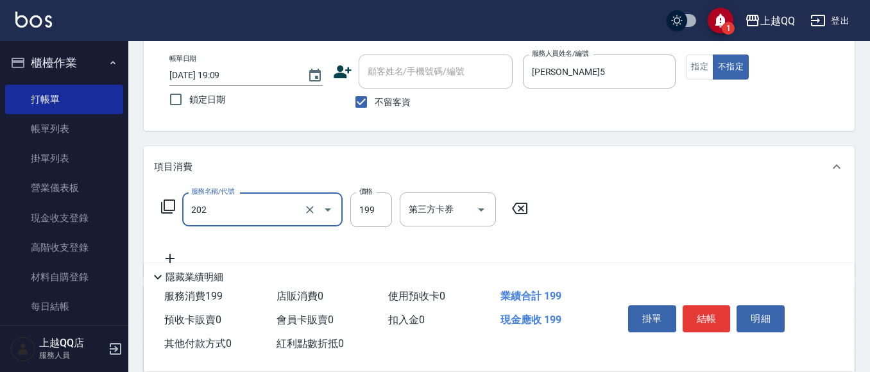
type input "不指定單剪(202)"
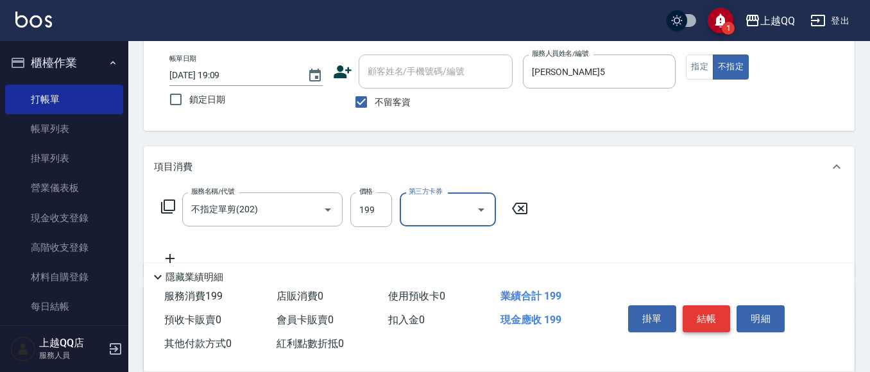
click at [717, 319] on button "結帳" at bounding box center [706, 318] width 48 height 27
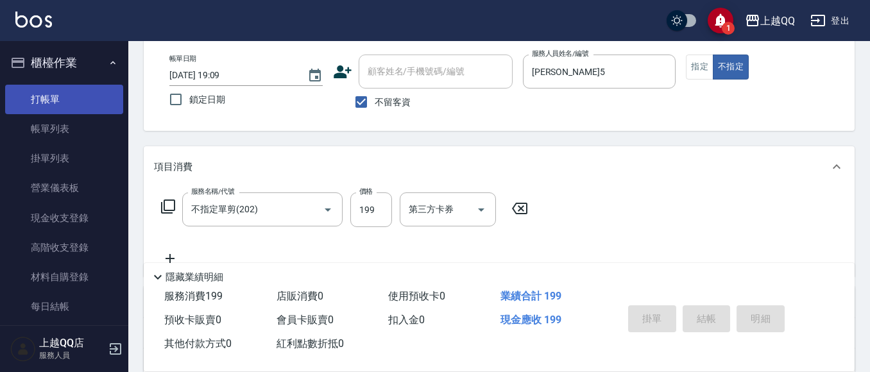
type input "[DATE] 19:18"
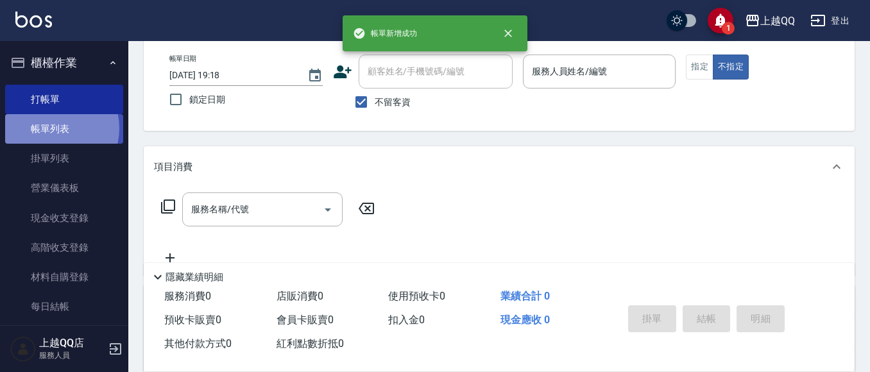
click at [51, 128] on link "帳單列表" at bounding box center [64, 129] width 118 height 30
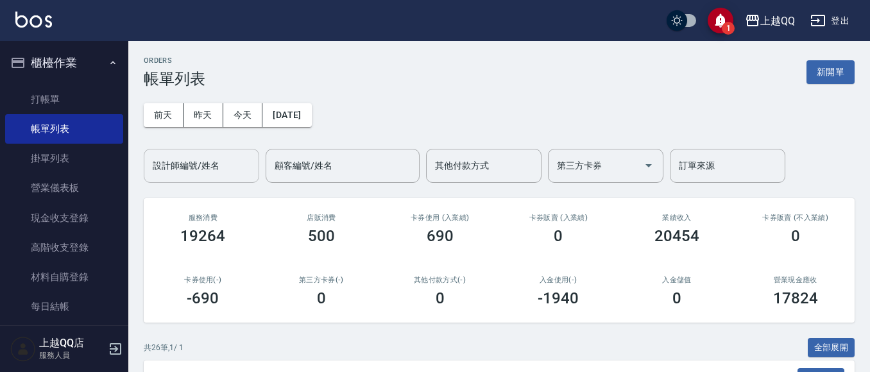
drag, startPoint x: 192, startPoint y: 160, endPoint x: 183, endPoint y: 166, distance: 11.0
click at [192, 160] on div "設計師編號/姓名 設計師編號/姓名" at bounding box center [201, 166] width 115 height 34
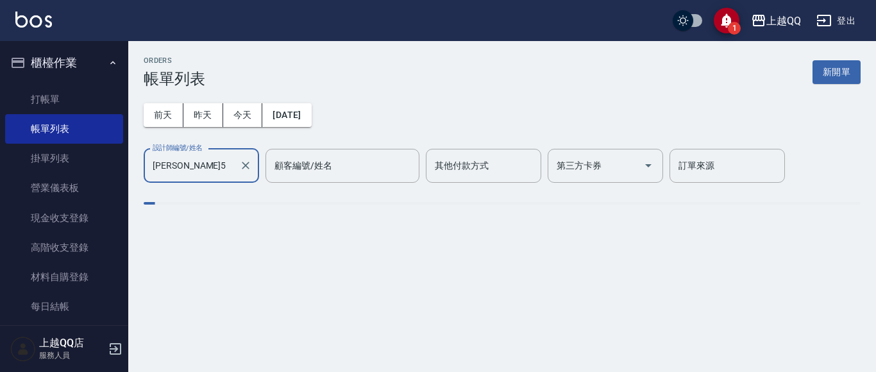
type input "[PERSON_NAME]5"
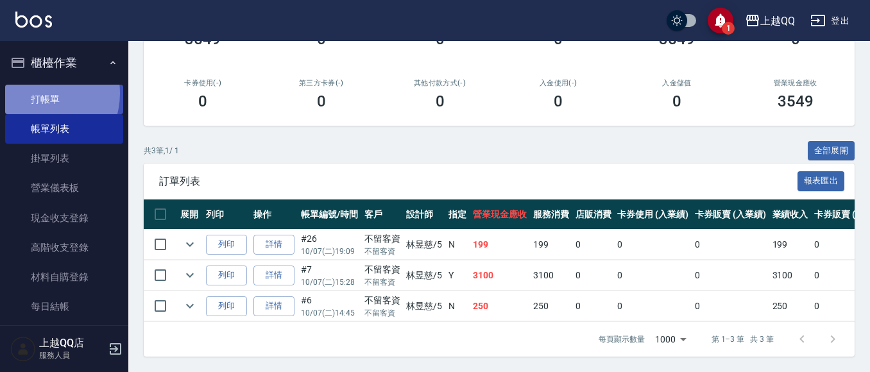
click at [40, 93] on link "打帳單" at bounding box center [64, 100] width 118 height 30
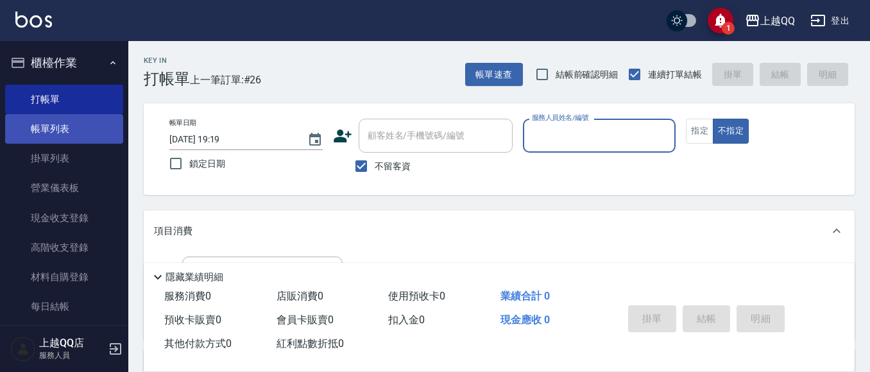
click at [35, 127] on link "帳單列表" at bounding box center [64, 129] width 118 height 30
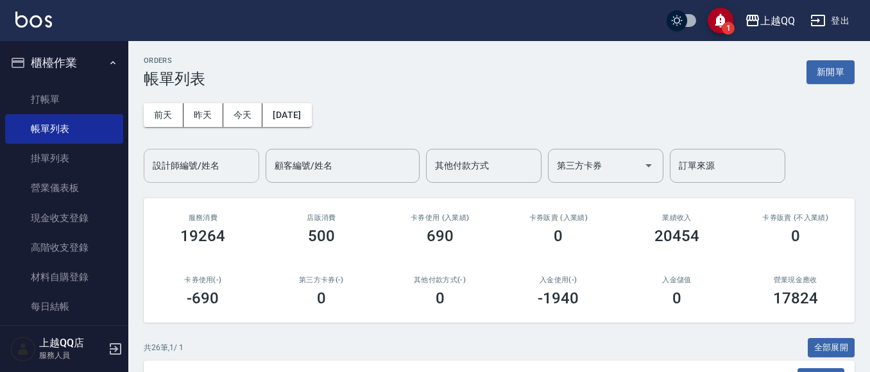
click at [187, 176] on input "設計師編號/姓名" at bounding box center [201, 166] width 104 height 22
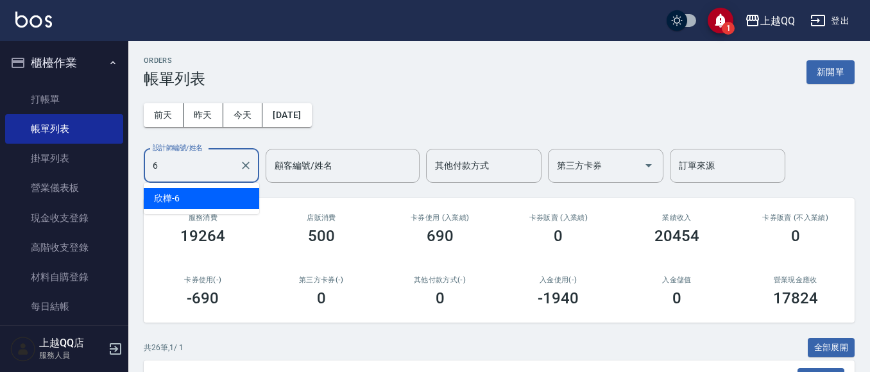
type input "欣樺-6"
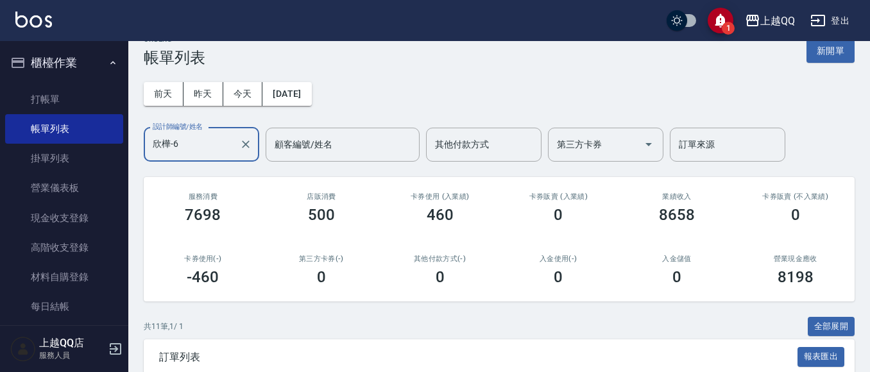
scroll to position [13, 0]
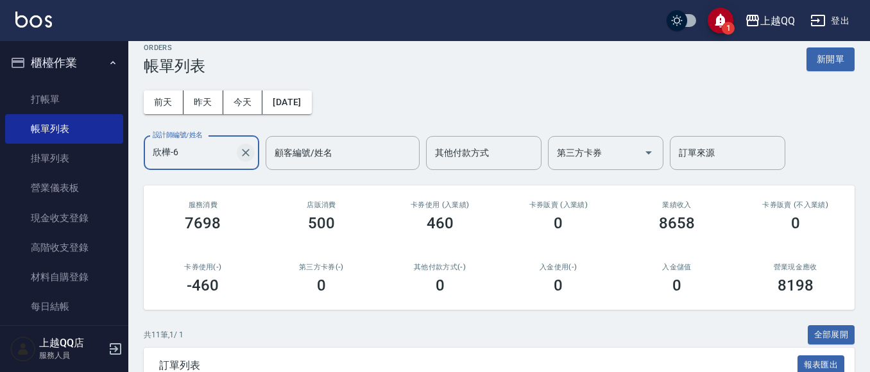
click at [241, 149] on icon "Clear" at bounding box center [245, 152] width 13 height 13
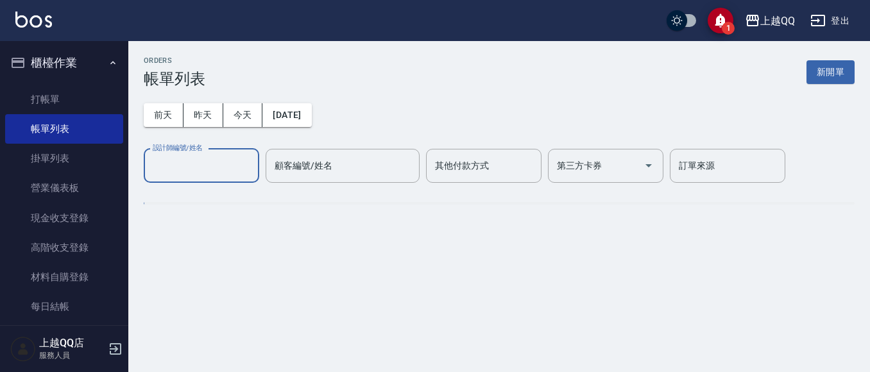
scroll to position [0, 0]
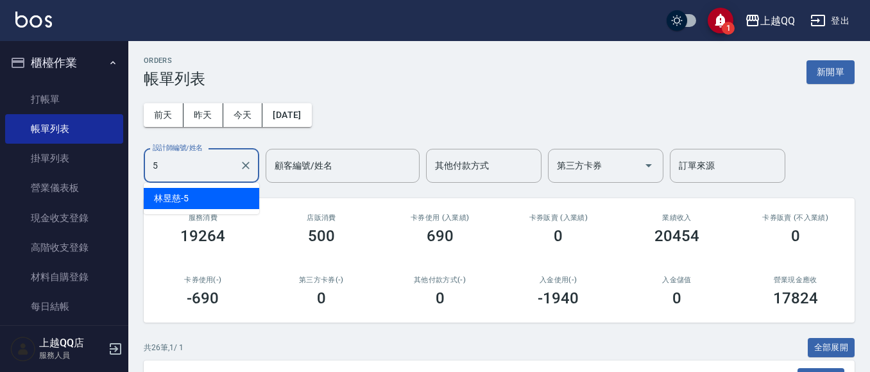
type input "[PERSON_NAME]5"
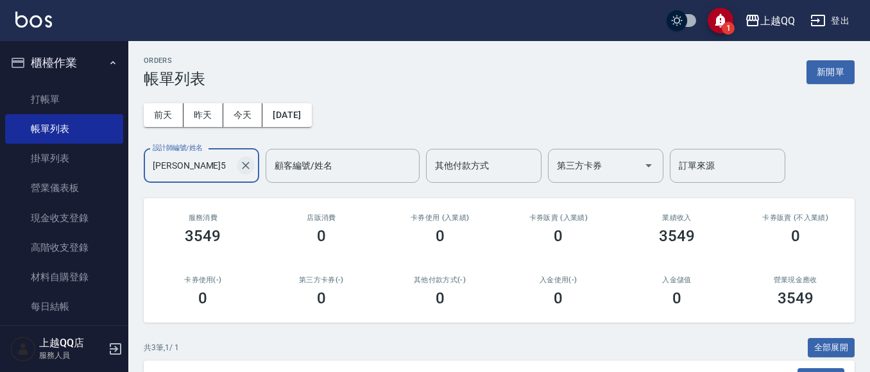
click at [242, 165] on icon "Clear" at bounding box center [245, 165] width 13 height 13
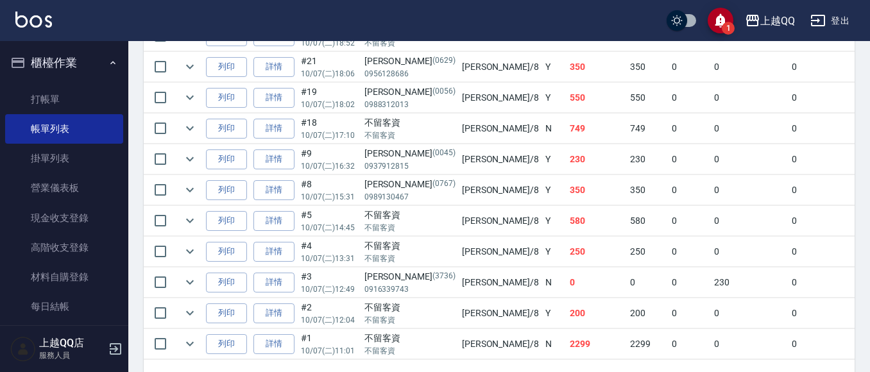
scroll to position [454, 0]
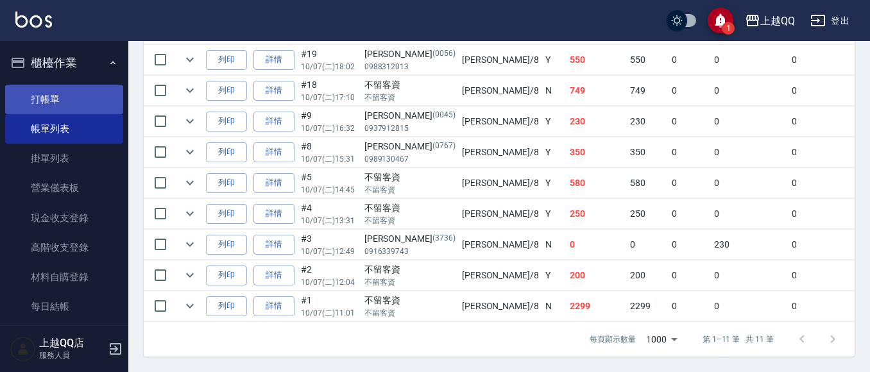
type input "[PERSON_NAME]-8"
click at [60, 93] on link "打帳單" at bounding box center [64, 100] width 118 height 30
